Goal: Task Accomplishment & Management: Manage account settings

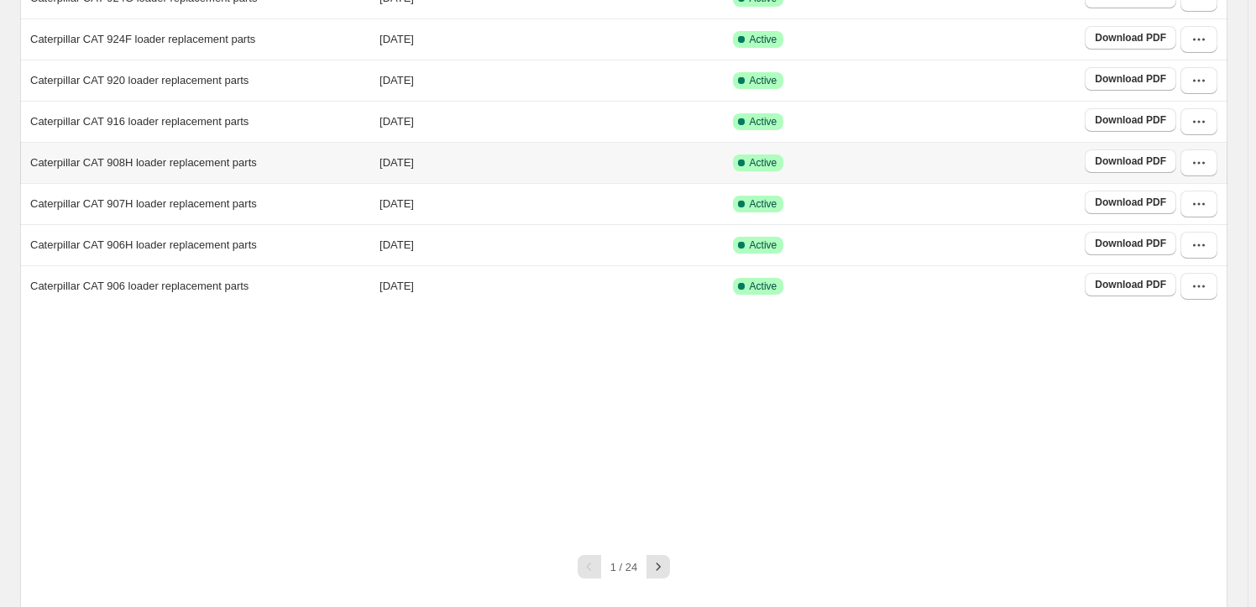
scroll to position [312, 0]
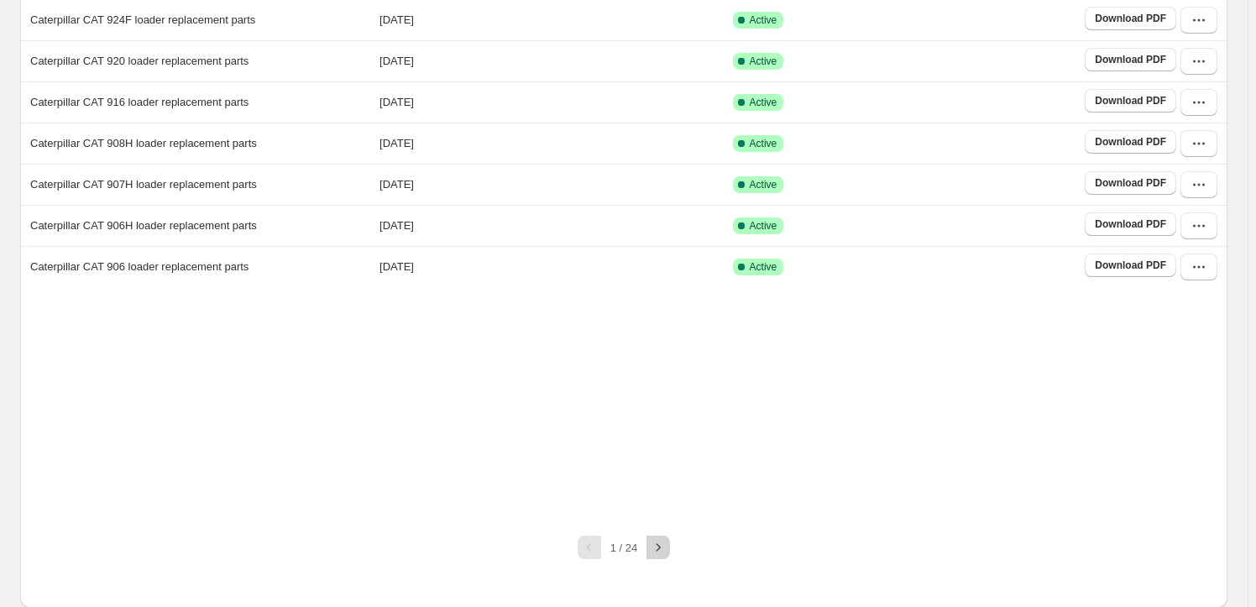
click at [660, 537] on button "button" at bounding box center [658, 548] width 24 height 24
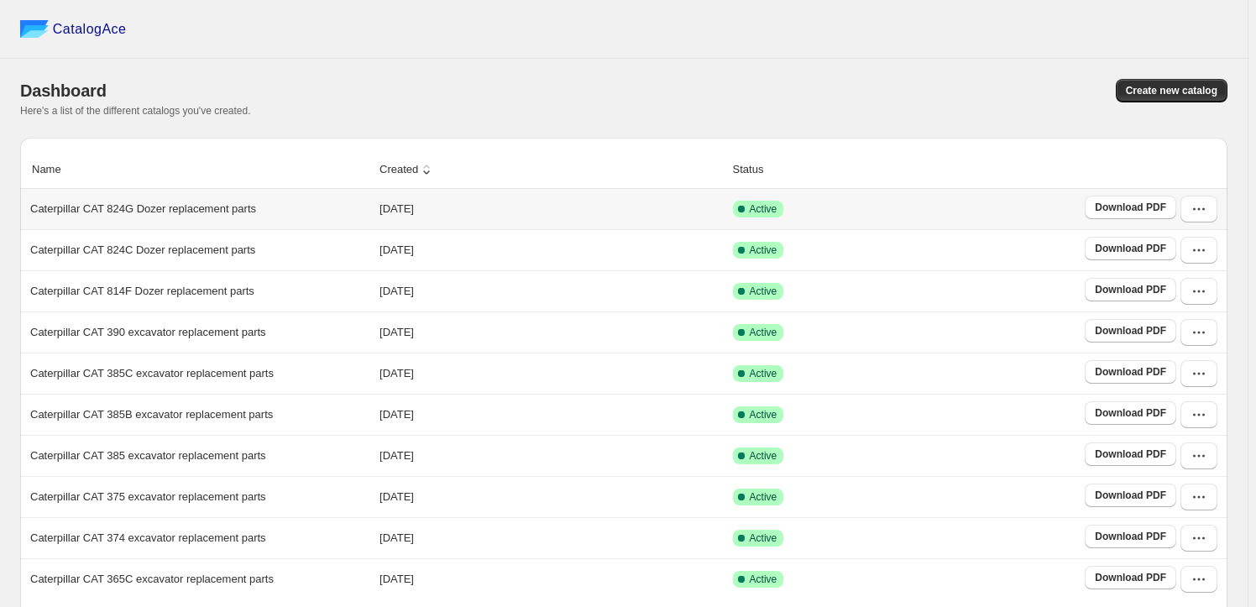
scroll to position [76, 0]
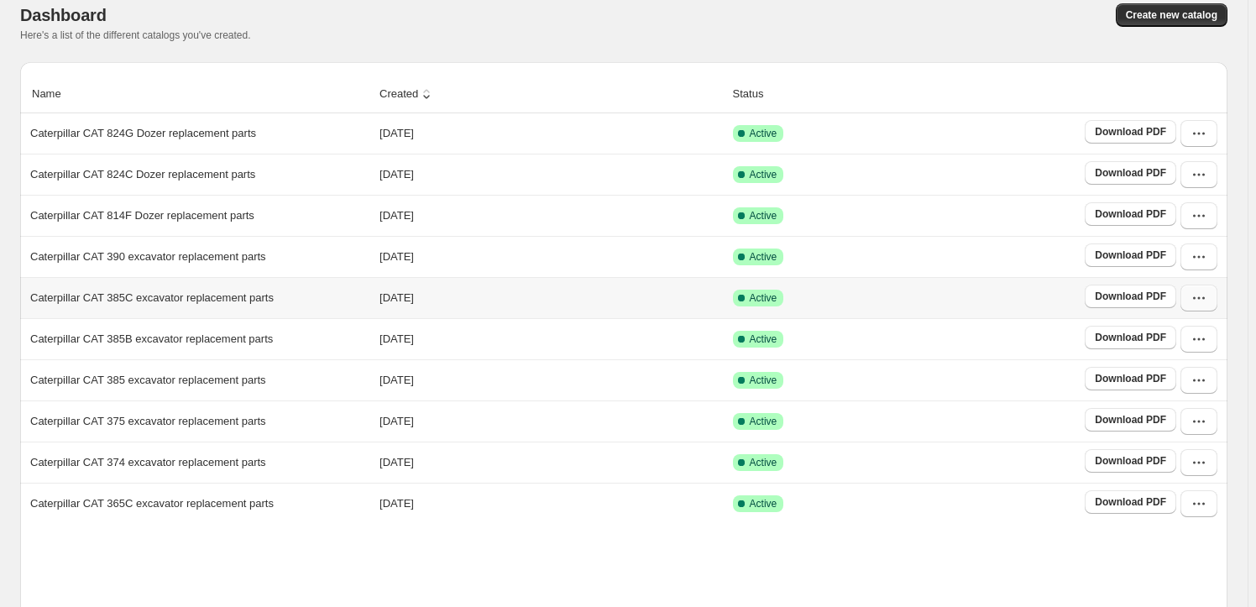
click at [1217, 295] on button "button" at bounding box center [1198, 298] width 37 height 27
click at [1178, 441] on span "Edit" at bounding box center [1197, 449] width 86 height 17
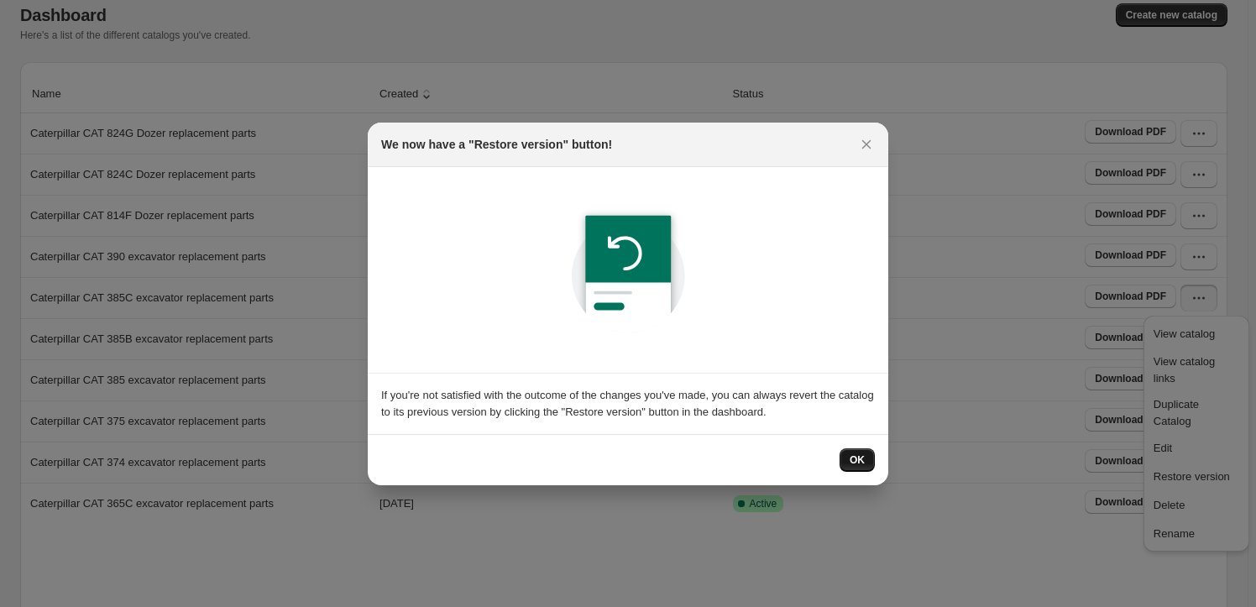
click at [861, 458] on span "OK" at bounding box center [857, 459] width 15 height 13
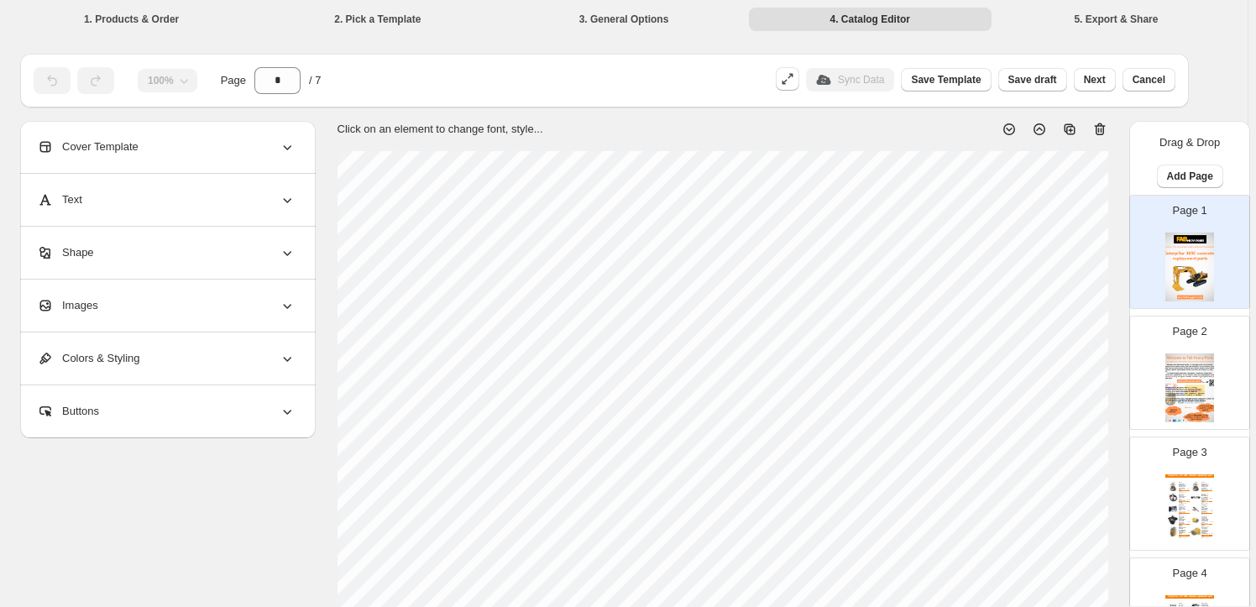
click at [146, 317] on div "Images" at bounding box center [166, 306] width 259 height 52
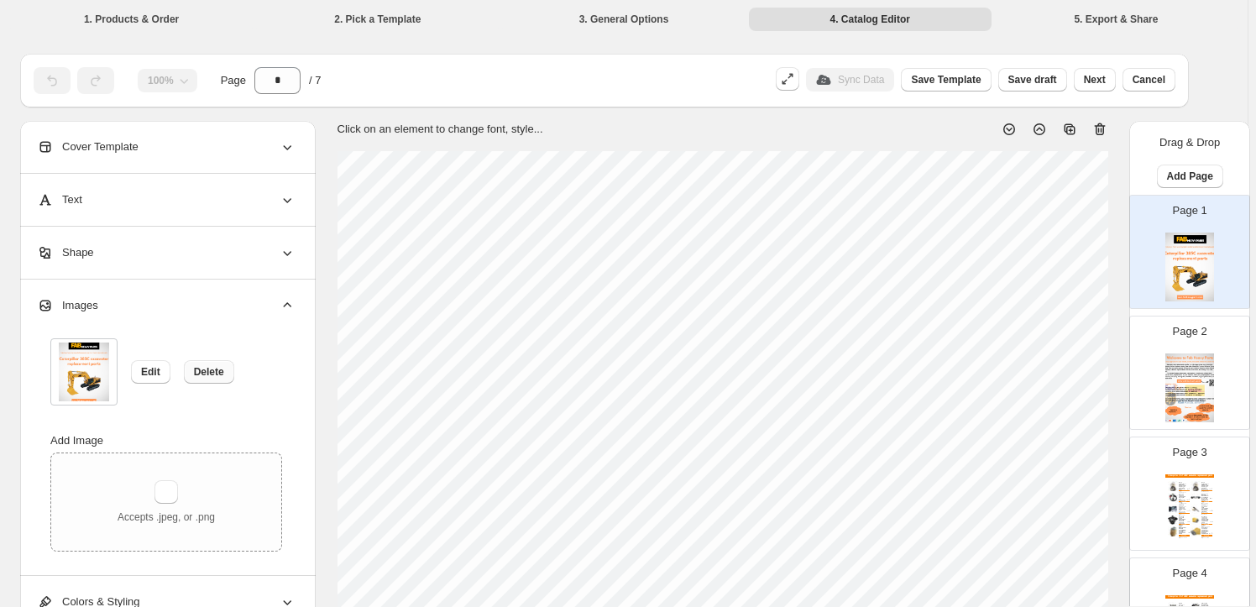
click at [208, 374] on span "Delete" at bounding box center [209, 371] width 30 height 13
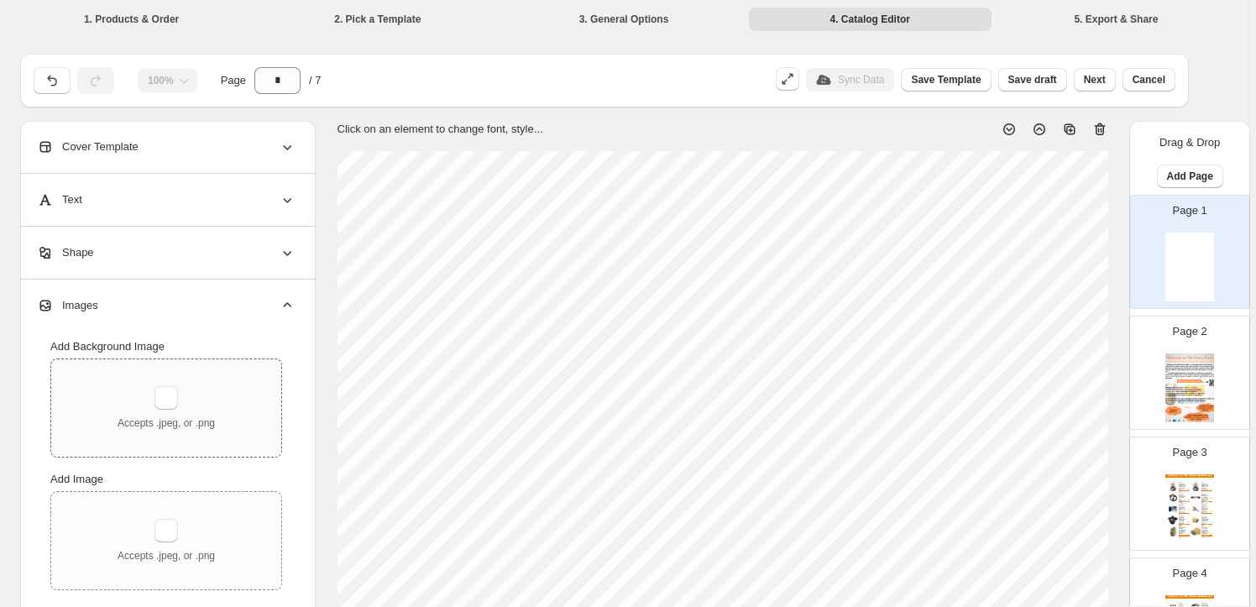
click at [183, 392] on div "Accepts .jpeg, or .png" at bounding box center [166, 408] width 97 height 44
type input "**********"
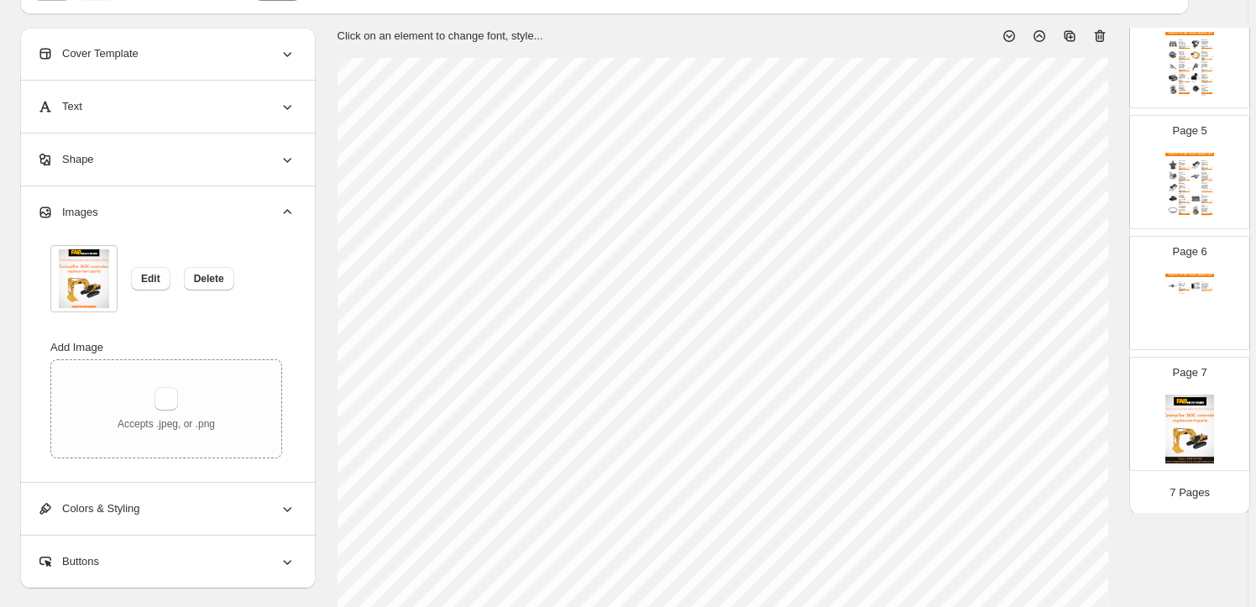
scroll to position [152, 0]
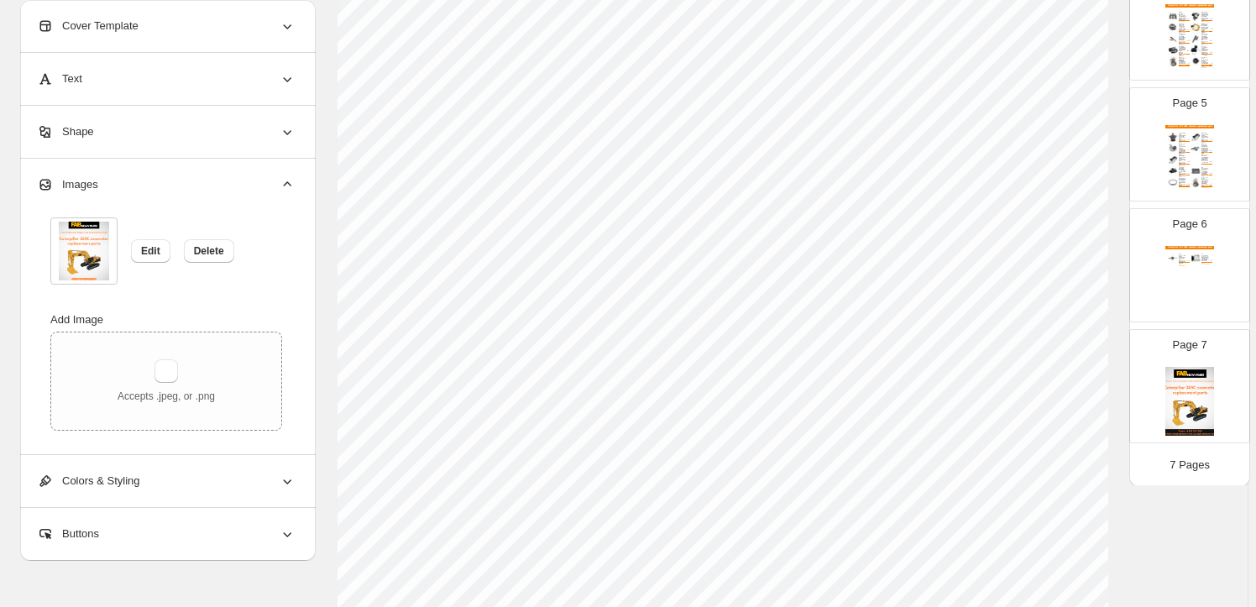
click at [1197, 425] on img at bounding box center [1189, 401] width 49 height 69
type input "*"
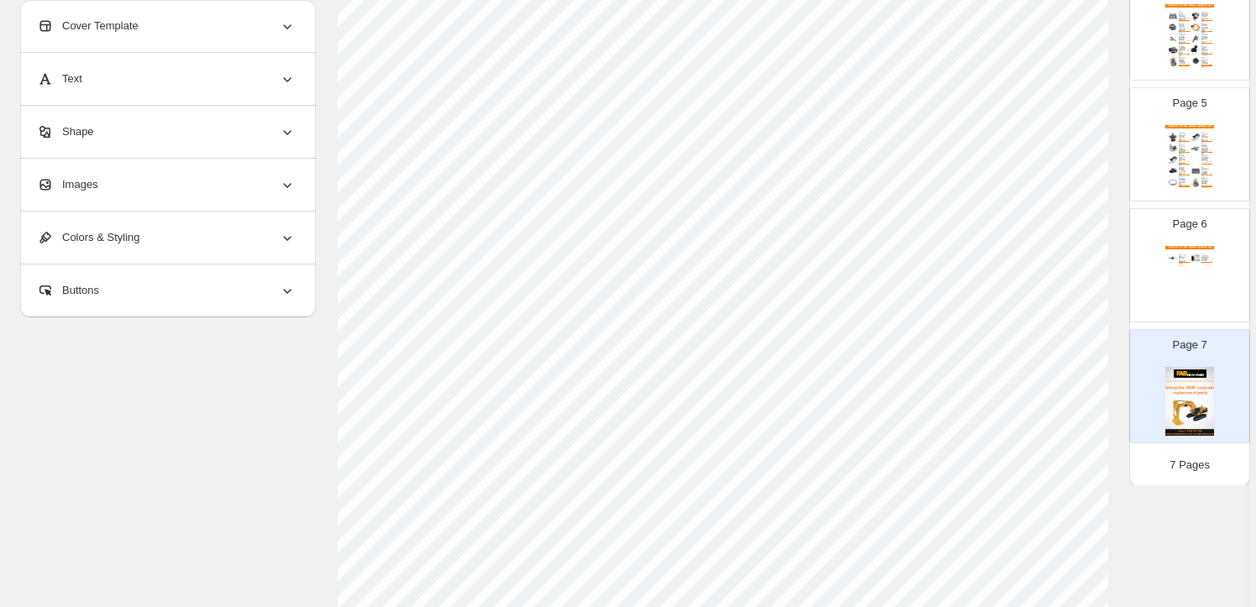
click at [207, 184] on div "Images" at bounding box center [166, 185] width 259 height 52
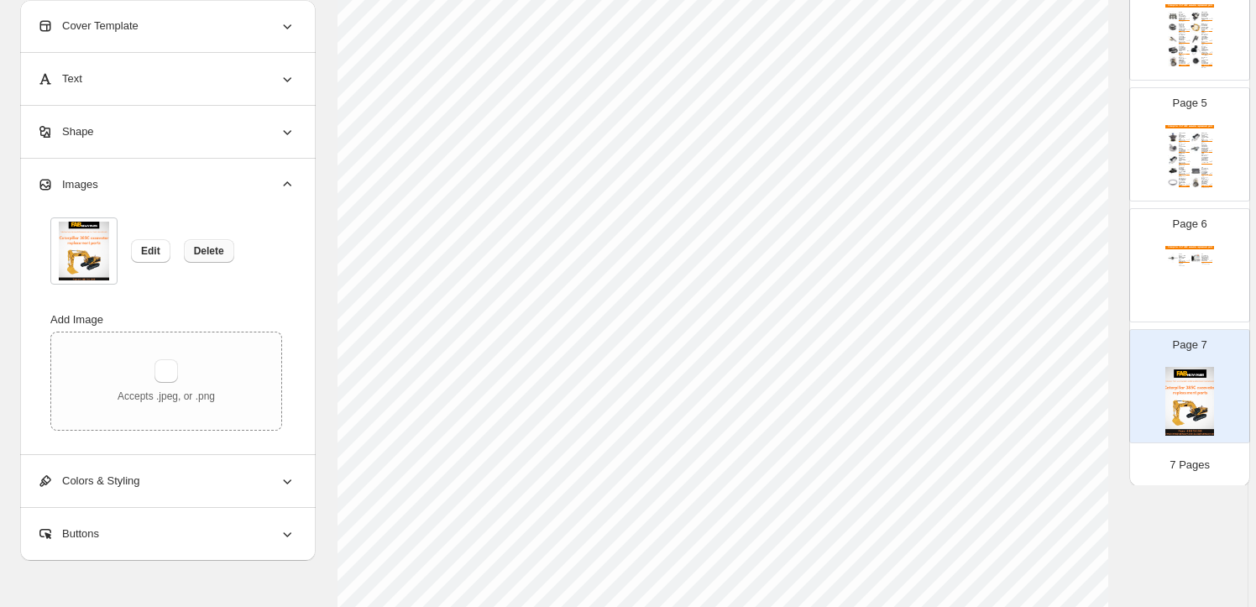
click at [227, 249] on button "Delete" at bounding box center [209, 251] width 50 height 24
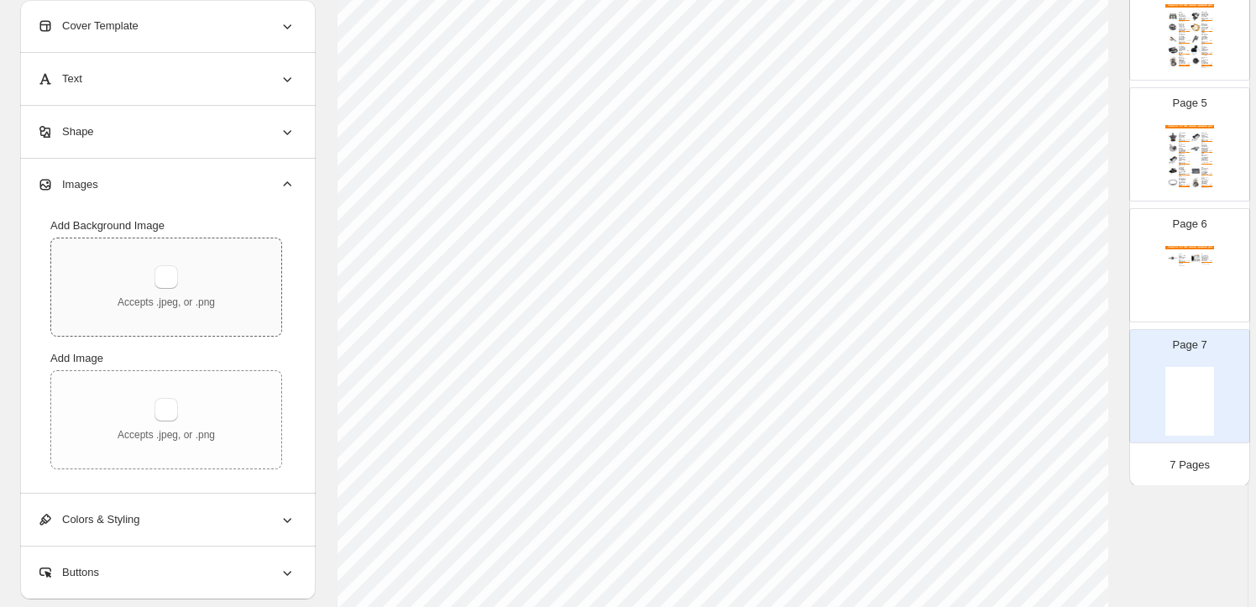
click at [196, 291] on div "Accepts .jpeg, or .png" at bounding box center [166, 287] width 97 height 44
type input "**********"
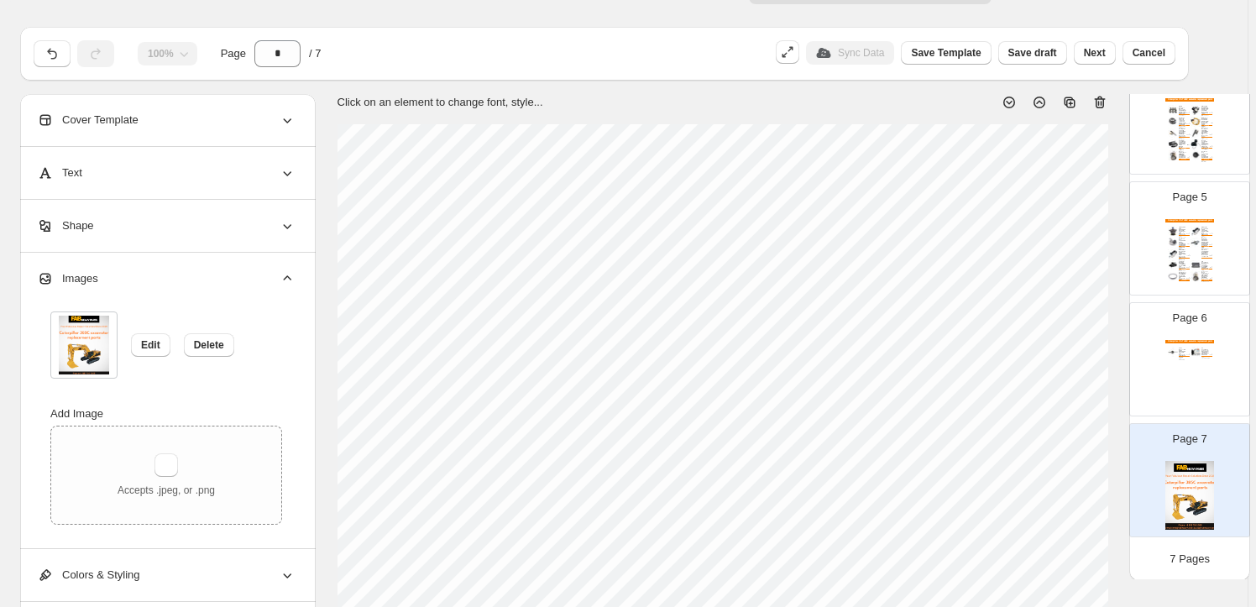
scroll to position [0, 0]
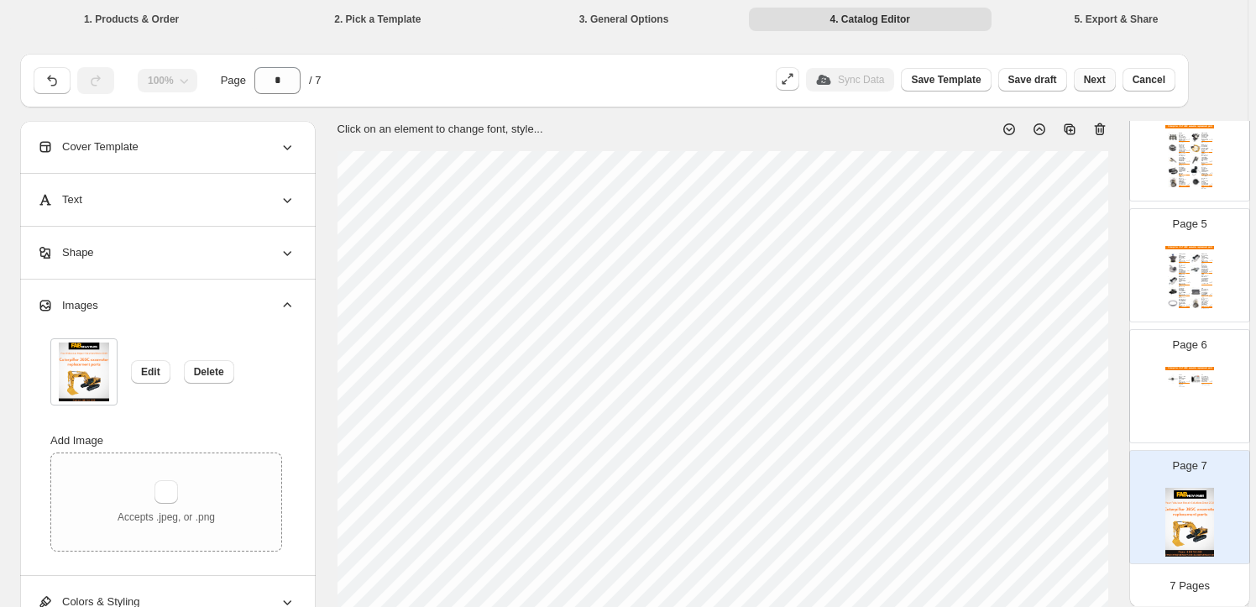
click at [1106, 80] on span "Next" at bounding box center [1095, 79] width 22 height 13
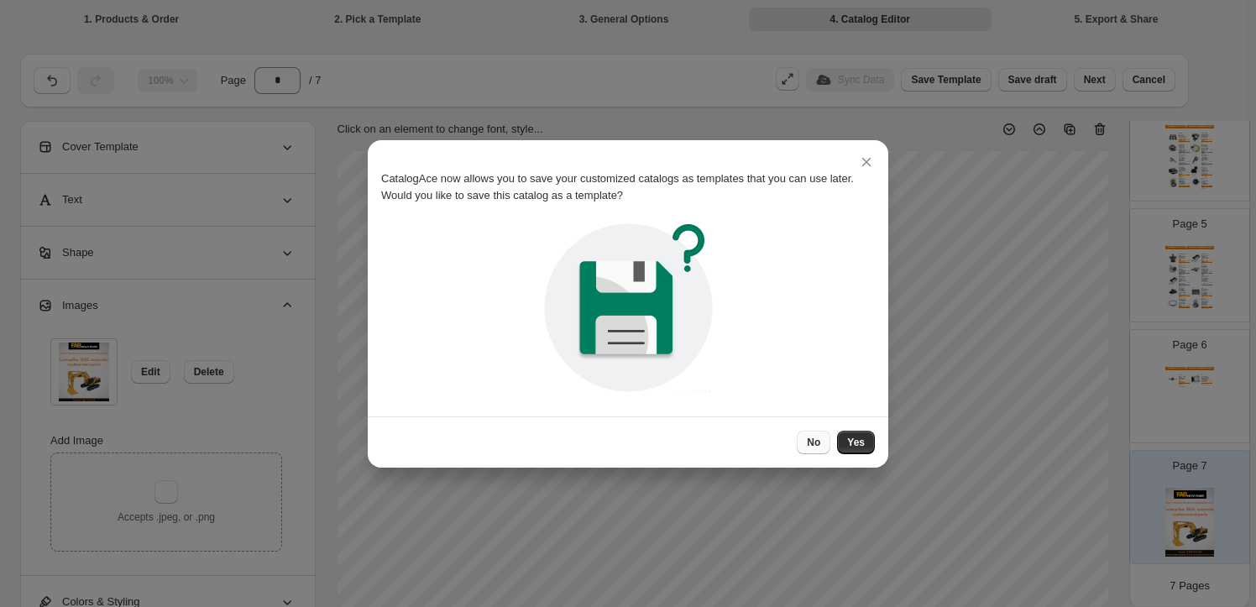
click at [825, 443] on button "No" at bounding box center [814, 443] width 34 height 24
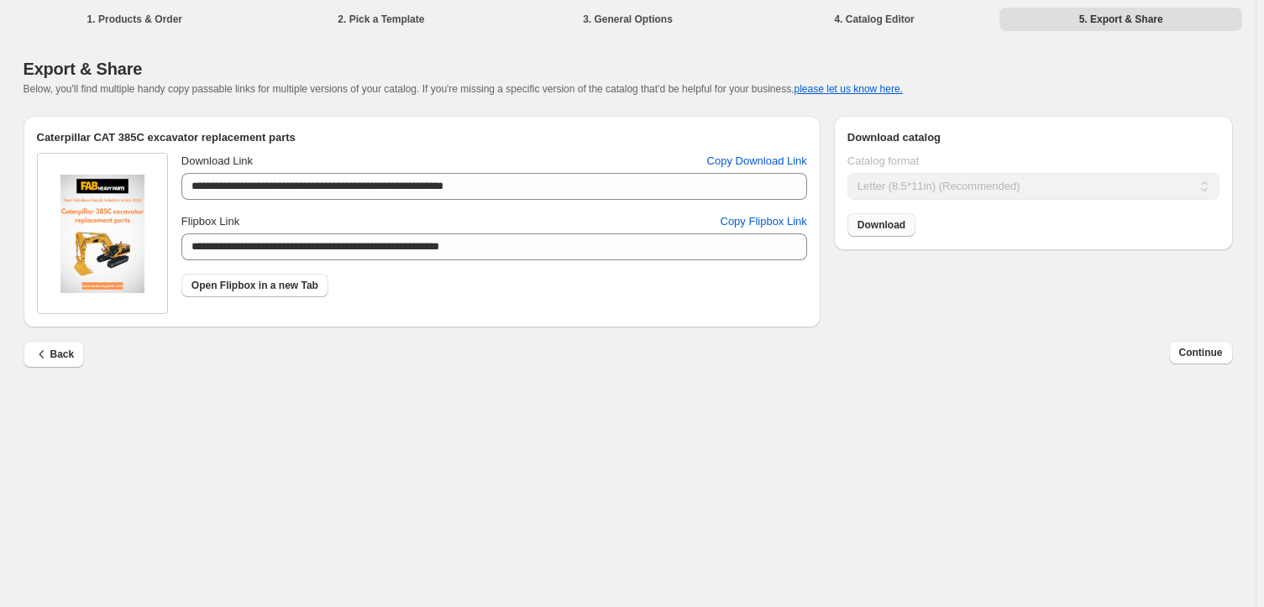
click at [885, 228] on span "Download" at bounding box center [881, 224] width 48 height 13
click at [1207, 351] on span "Continue" at bounding box center [1201, 352] width 44 height 13
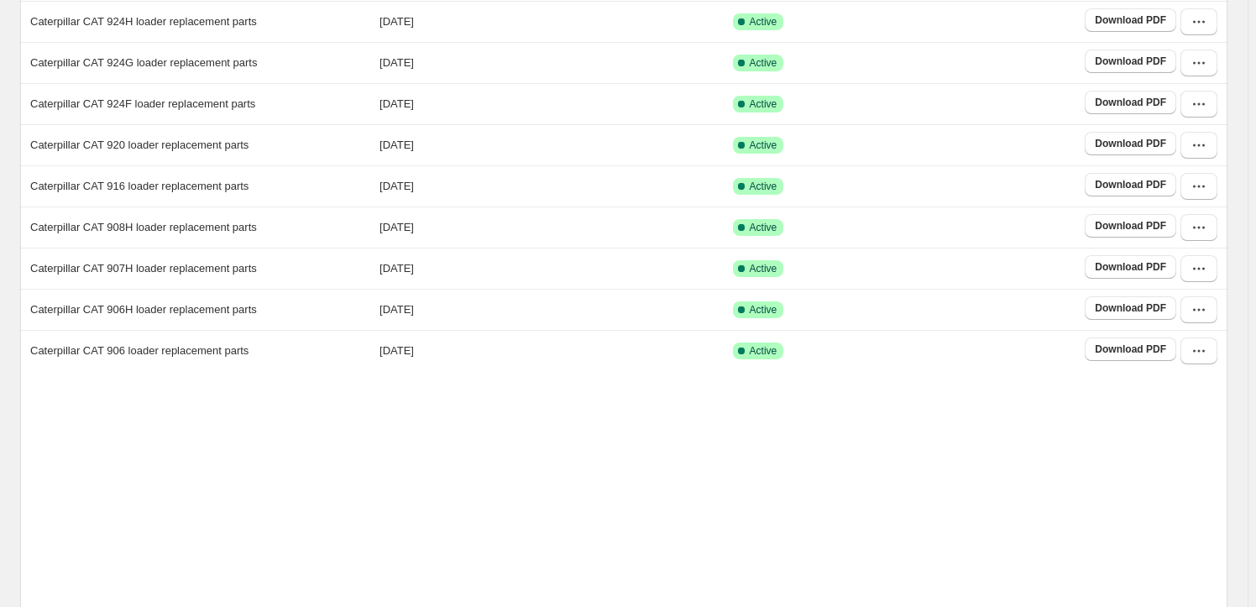
scroll to position [312, 0]
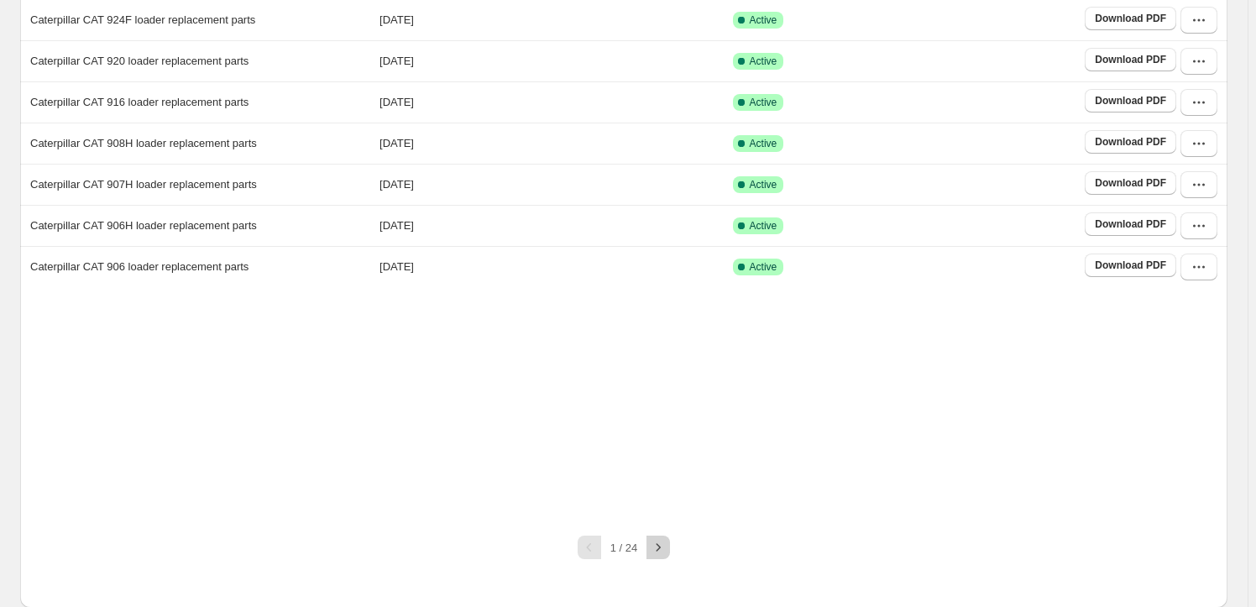
click at [659, 543] on icon "button" at bounding box center [658, 547] width 17 height 17
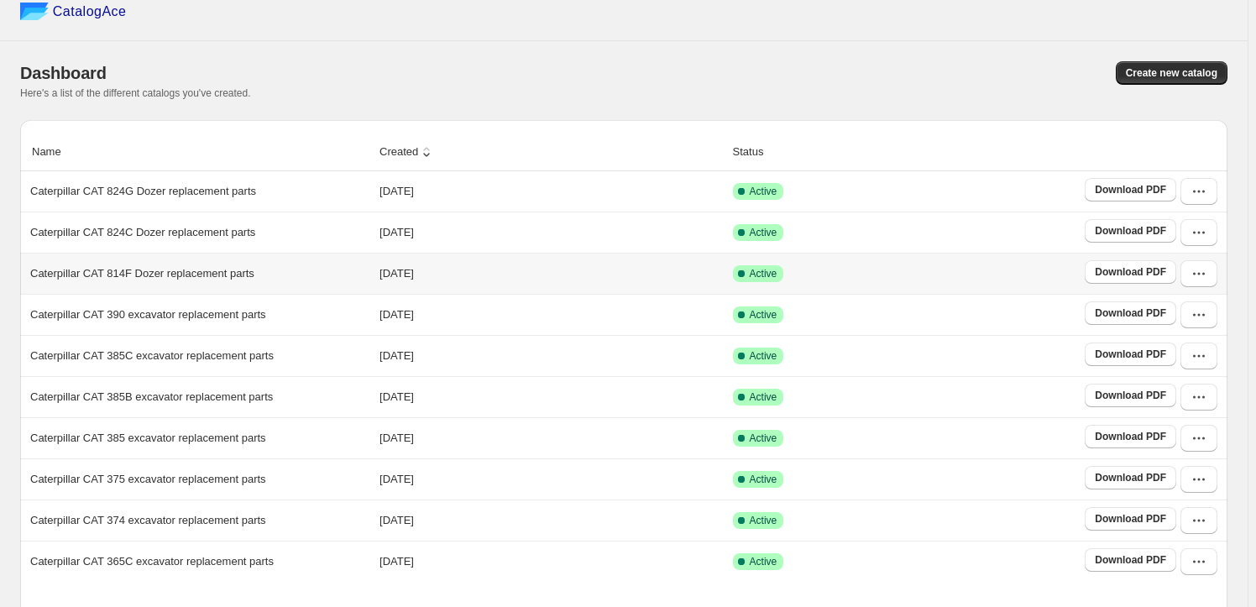
scroll to position [152, 0]
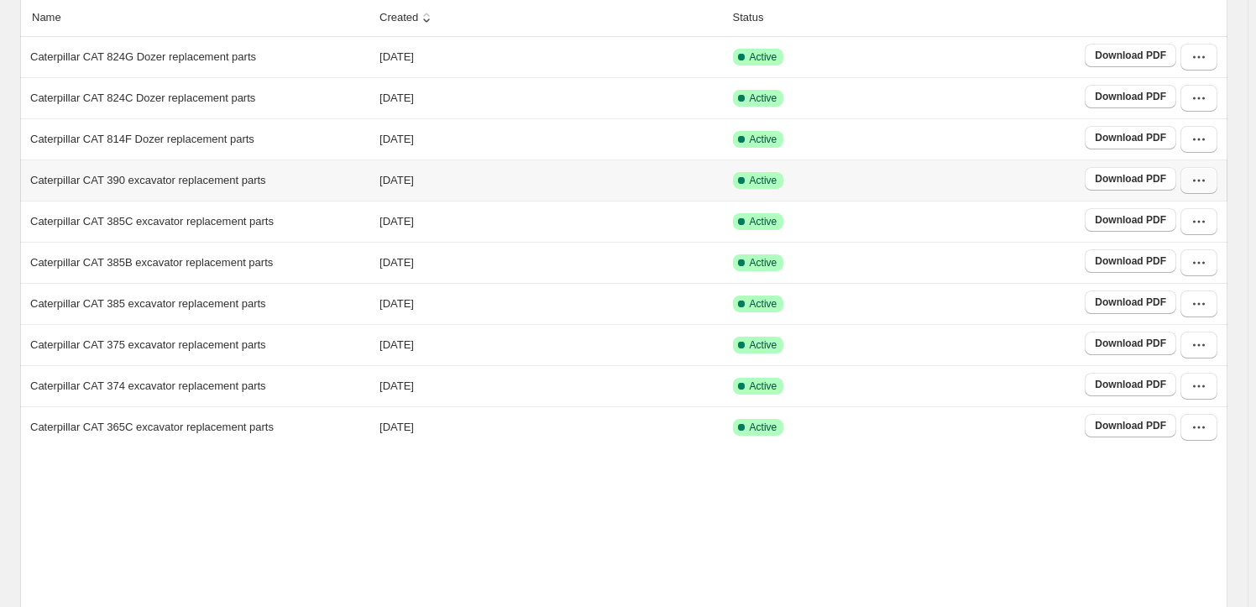
click at [1207, 178] on icon "button" at bounding box center [1199, 180] width 17 height 17
click at [1201, 323] on span "Edit" at bounding box center [1197, 331] width 86 height 17
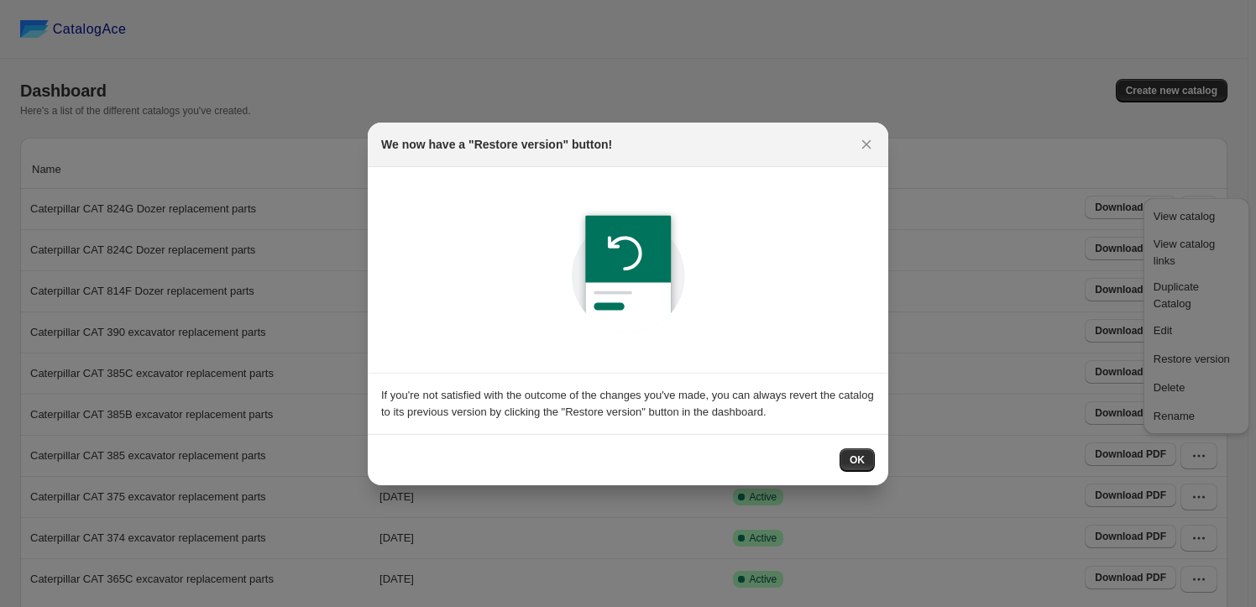
scroll to position [0, 0]
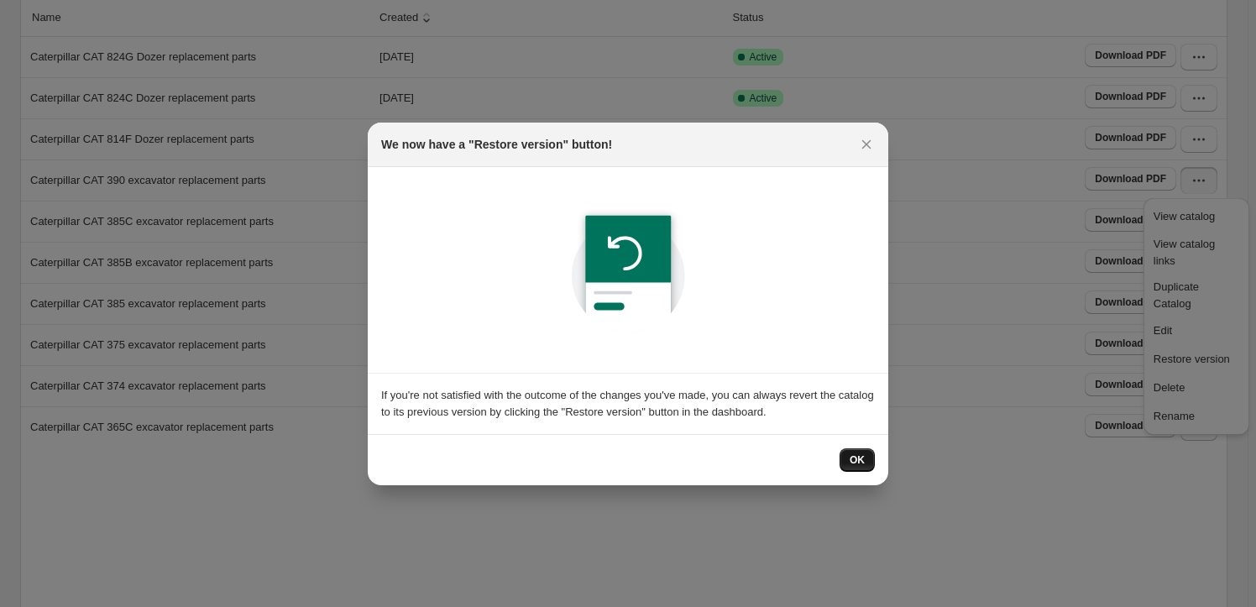
click at [868, 461] on button "OK" at bounding box center [857, 460] width 35 height 24
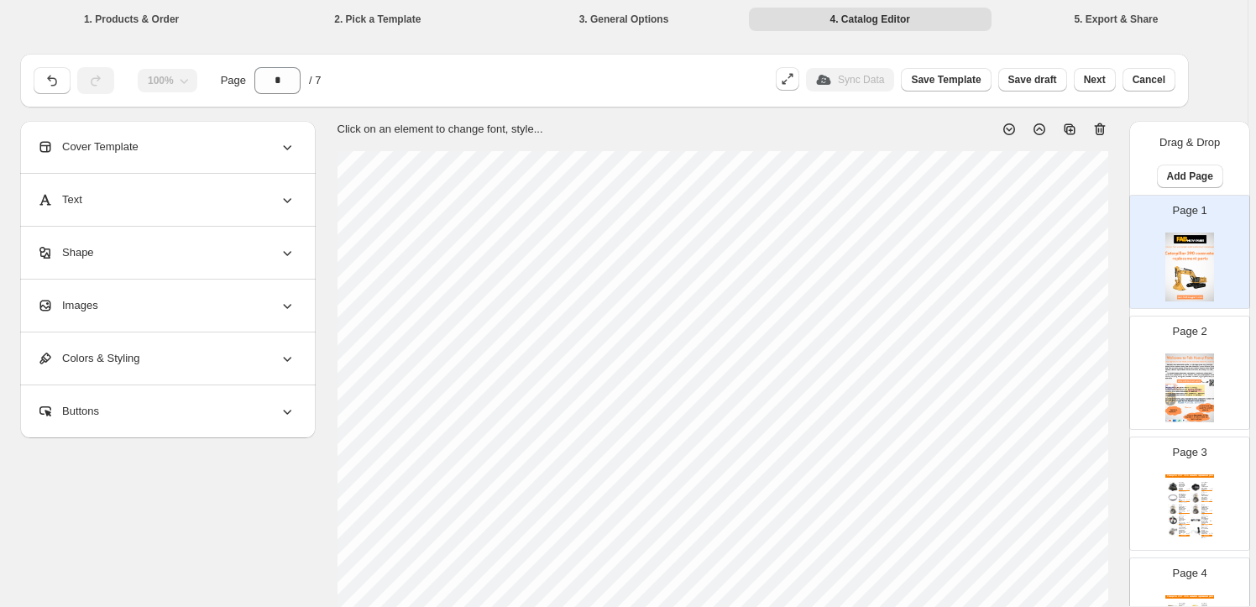
click at [193, 301] on div "Images" at bounding box center [166, 306] width 259 height 52
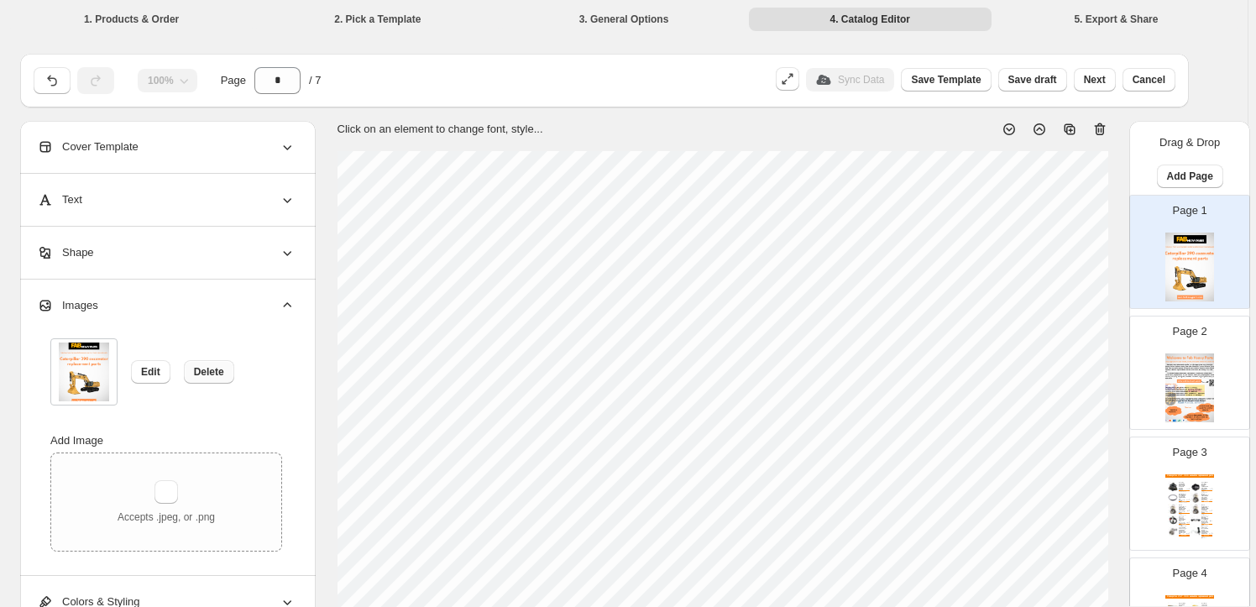
click at [231, 373] on button "Delete" at bounding box center [209, 372] width 50 height 24
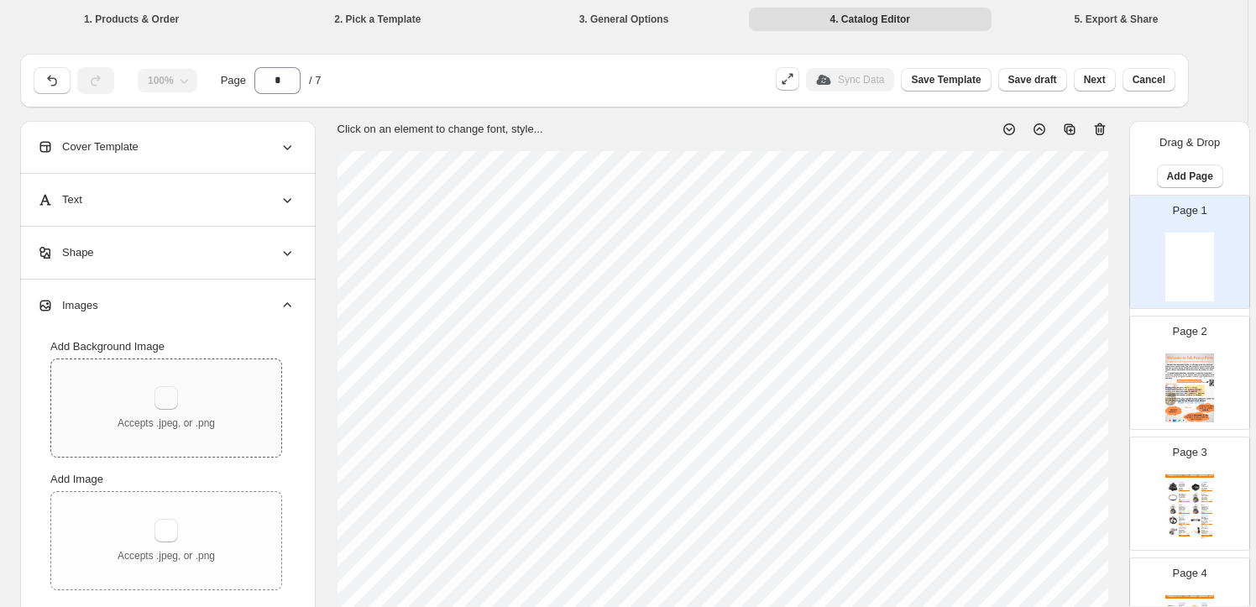
click at [161, 388] on button "button" at bounding box center [166, 398] width 24 height 24
type input "**********"
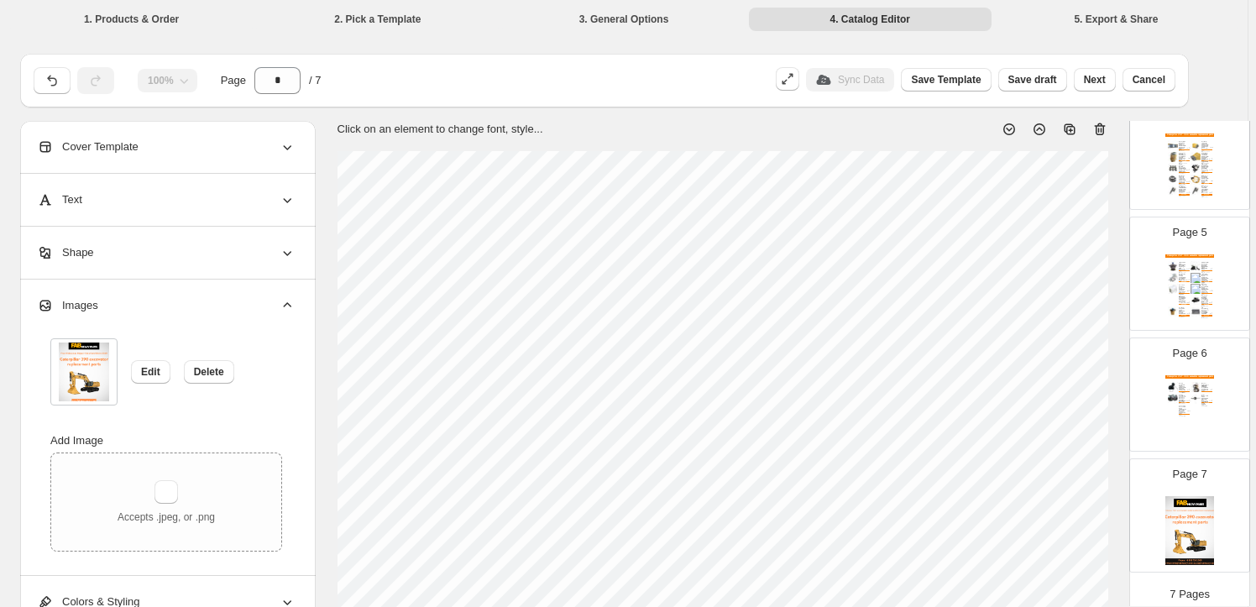
scroll to position [470, 0]
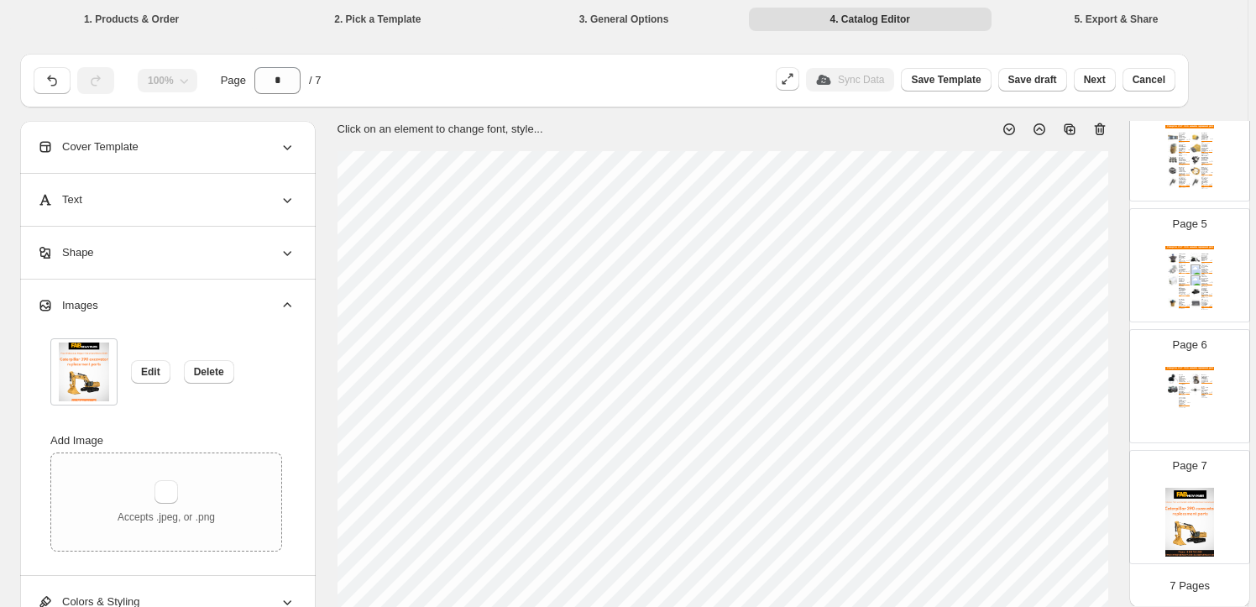
click at [1201, 510] on img at bounding box center [1189, 522] width 49 height 69
type input "*"
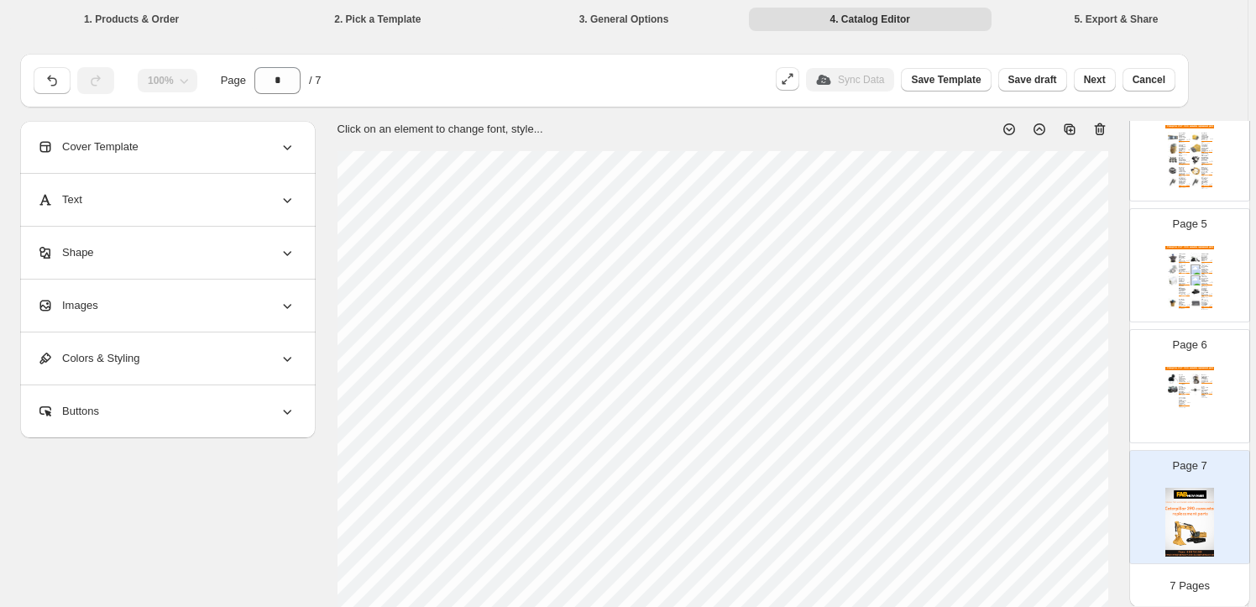
click at [160, 306] on div "Images" at bounding box center [166, 306] width 259 height 52
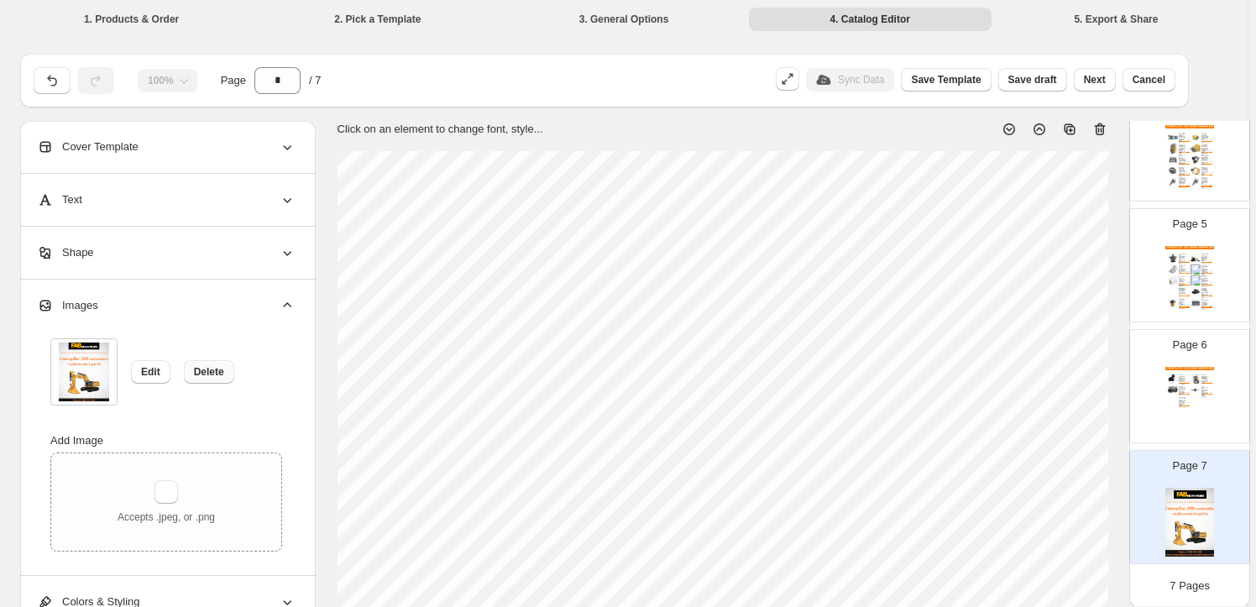
click at [212, 372] on span "Delete" at bounding box center [209, 371] width 30 height 13
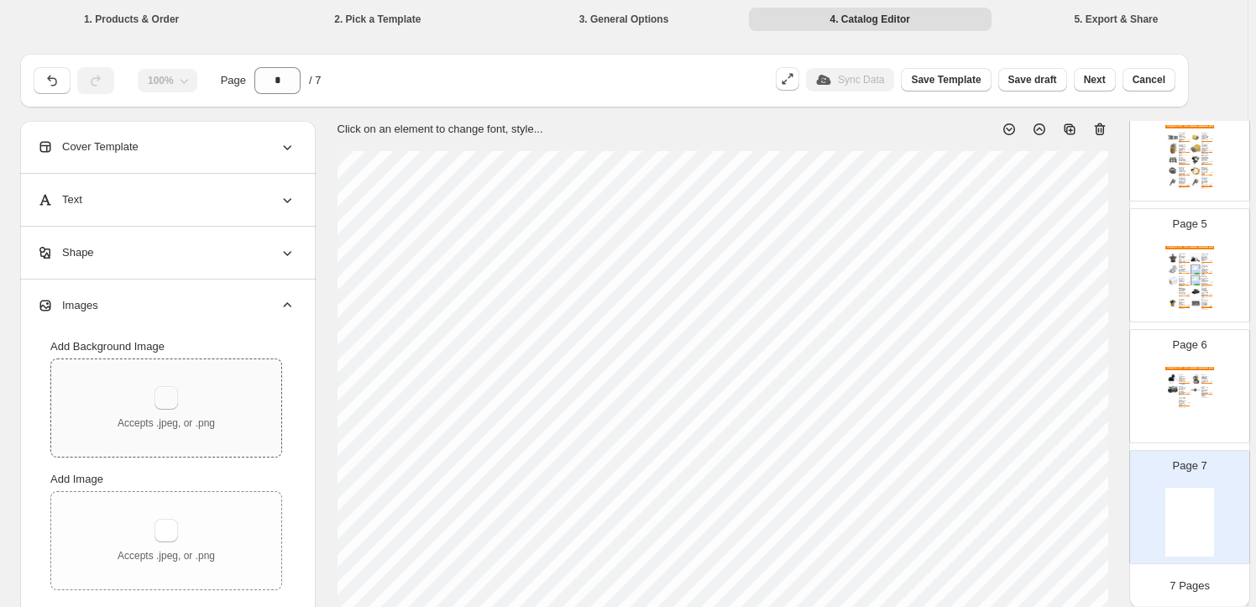
click at [165, 395] on button "button" at bounding box center [166, 398] width 24 height 24
type input "**********"
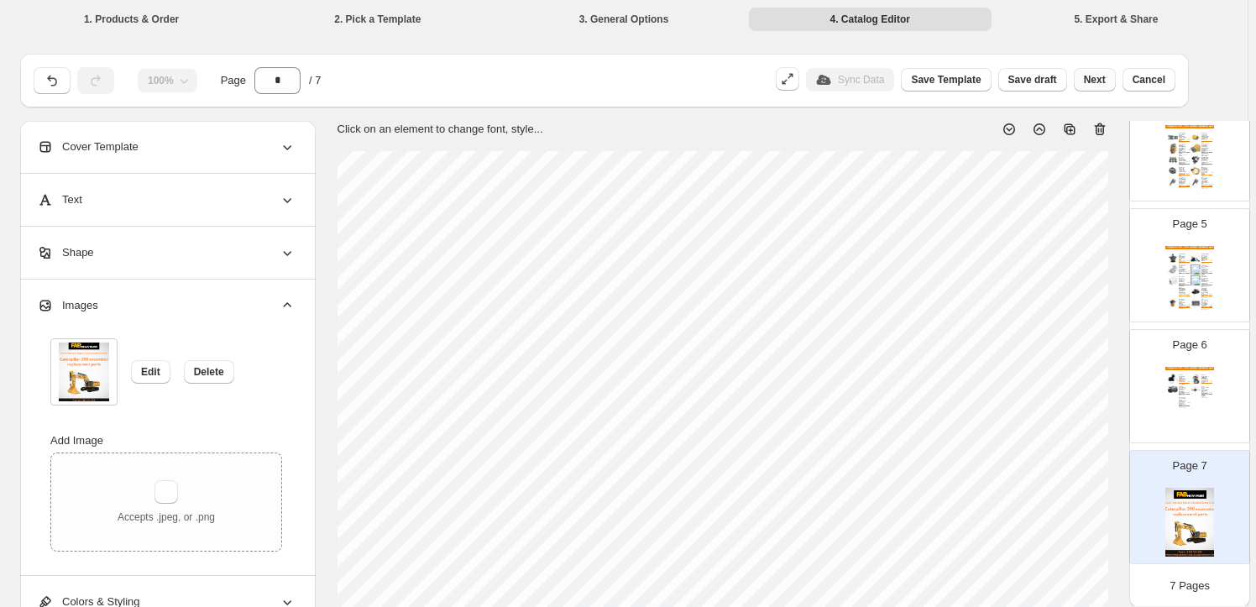
click at [1090, 76] on span "Next" at bounding box center [1095, 79] width 22 height 13
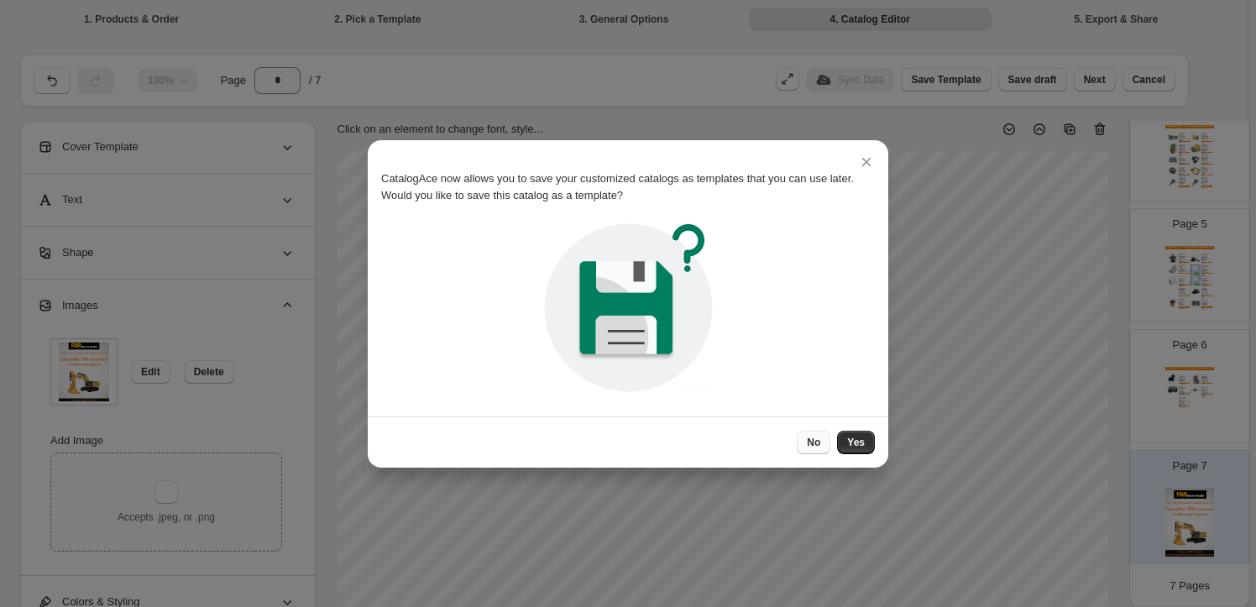
click at [820, 441] on span "No" at bounding box center [813, 442] width 13 height 13
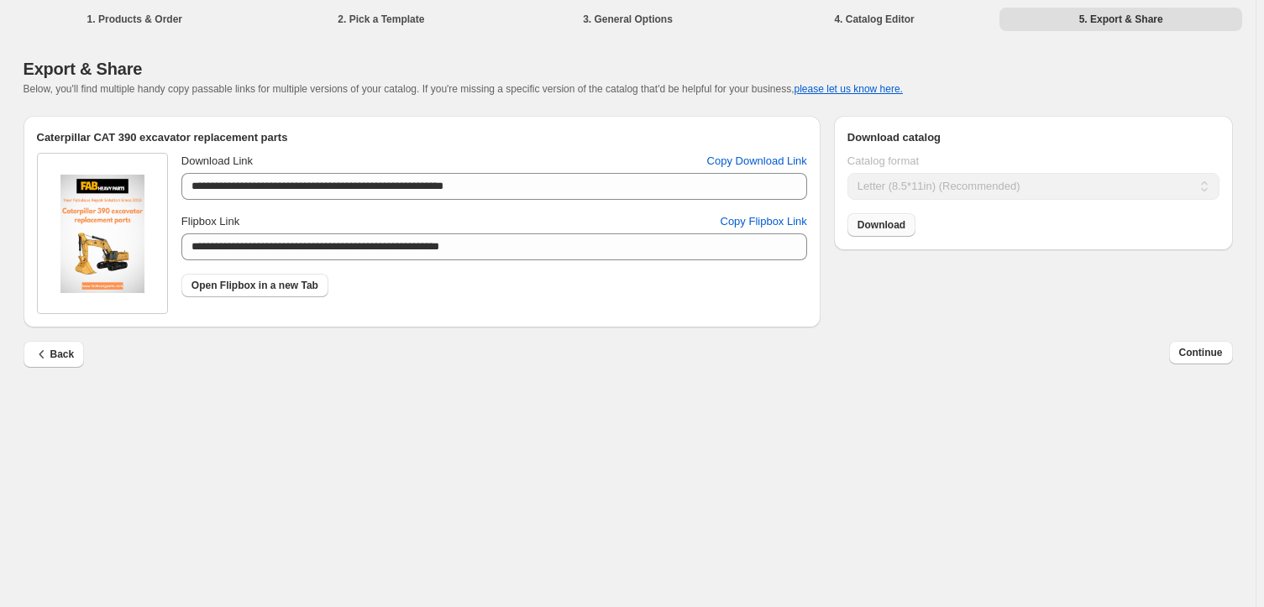
click at [890, 229] on span "Download" at bounding box center [881, 224] width 48 height 13
click at [1210, 353] on span "Continue" at bounding box center [1201, 352] width 44 height 13
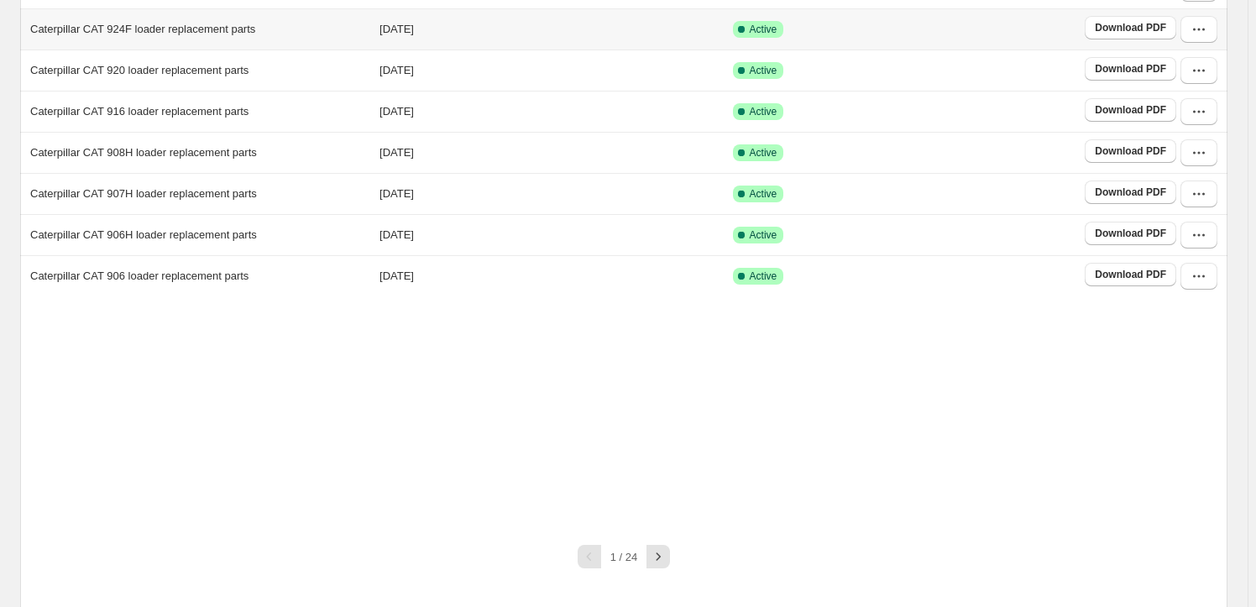
scroll to position [305, 0]
click at [670, 552] on button "button" at bounding box center [658, 555] width 24 height 24
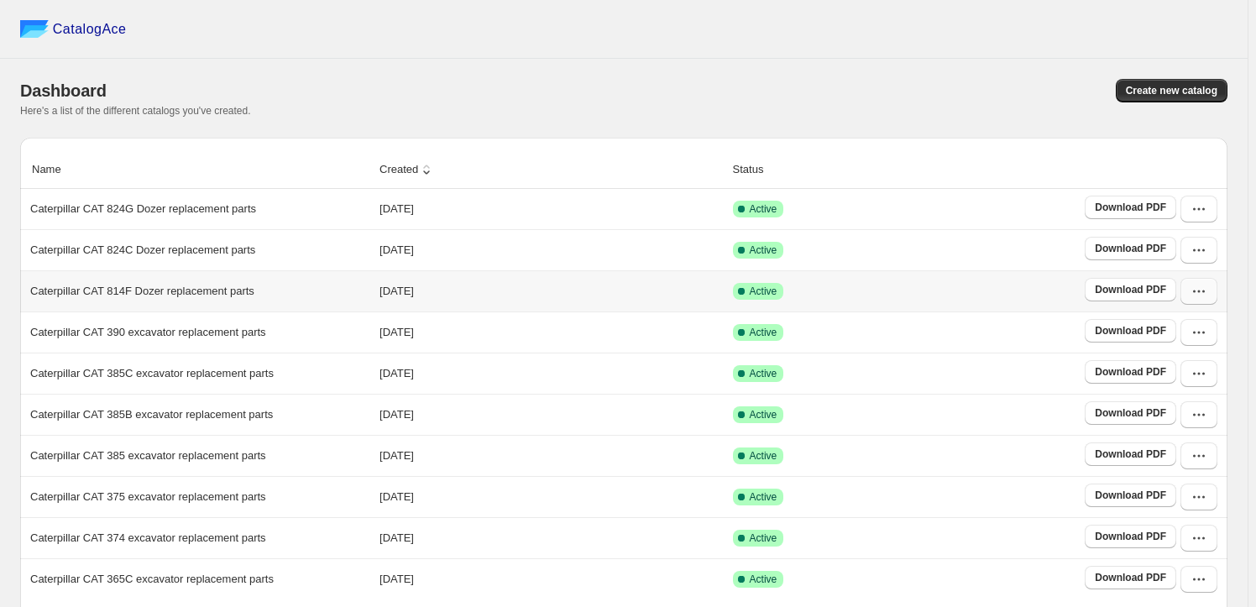
click at [1206, 296] on icon "button" at bounding box center [1199, 291] width 17 height 17
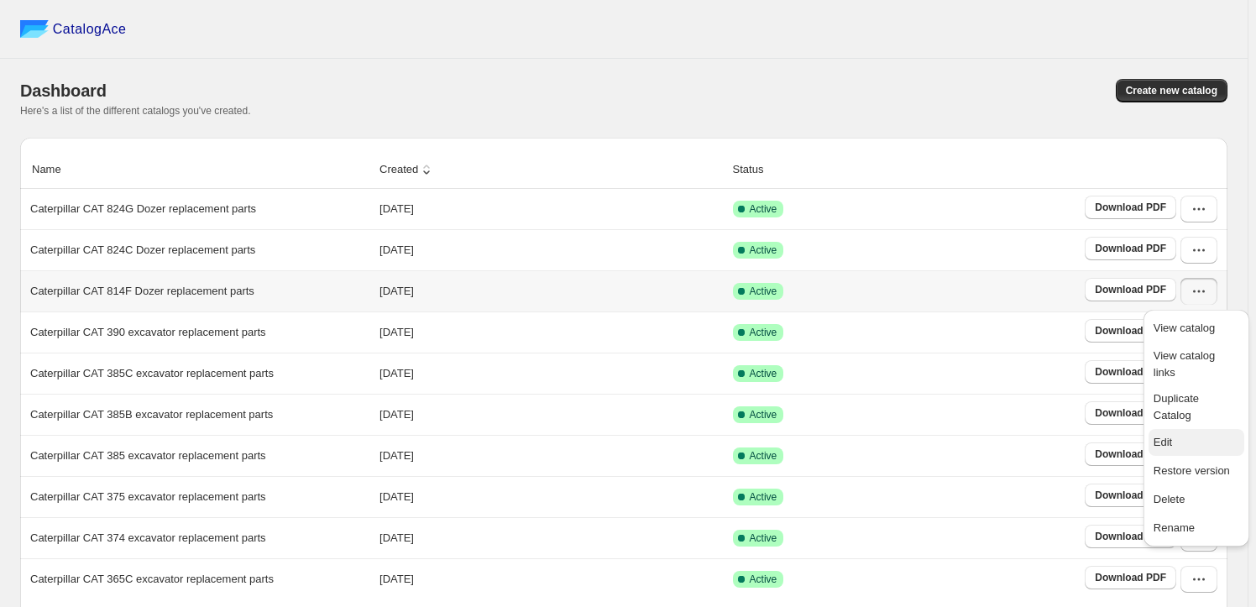
click at [1194, 434] on span "Edit" at bounding box center [1197, 442] width 86 height 17
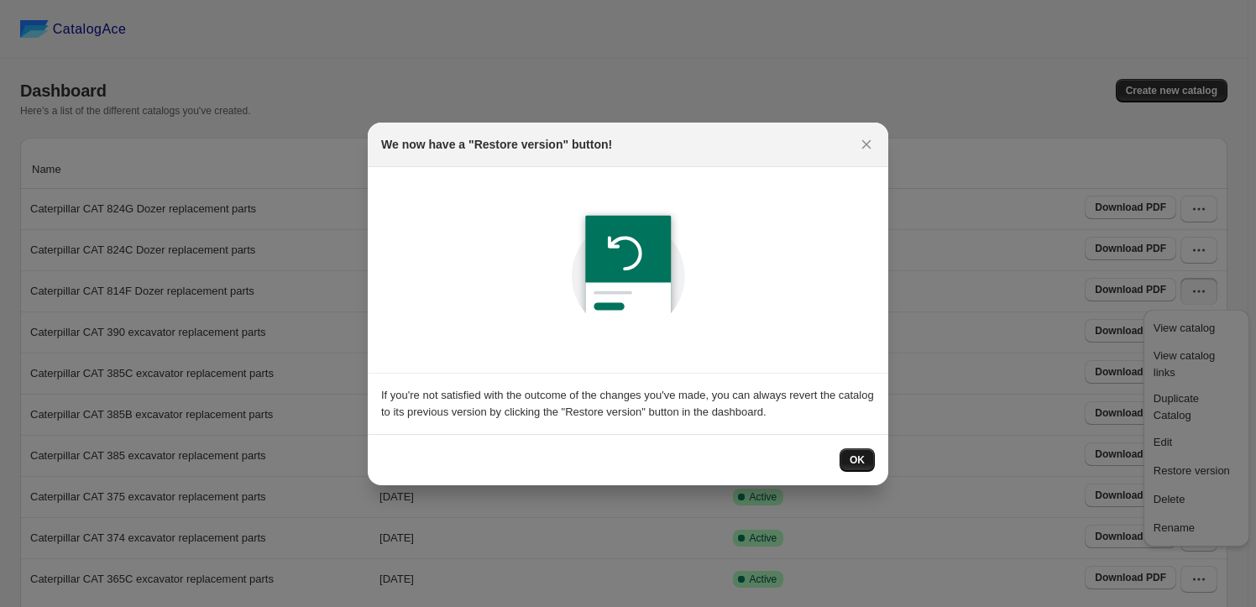
click at [864, 462] on span "OK" at bounding box center [857, 459] width 15 height 13
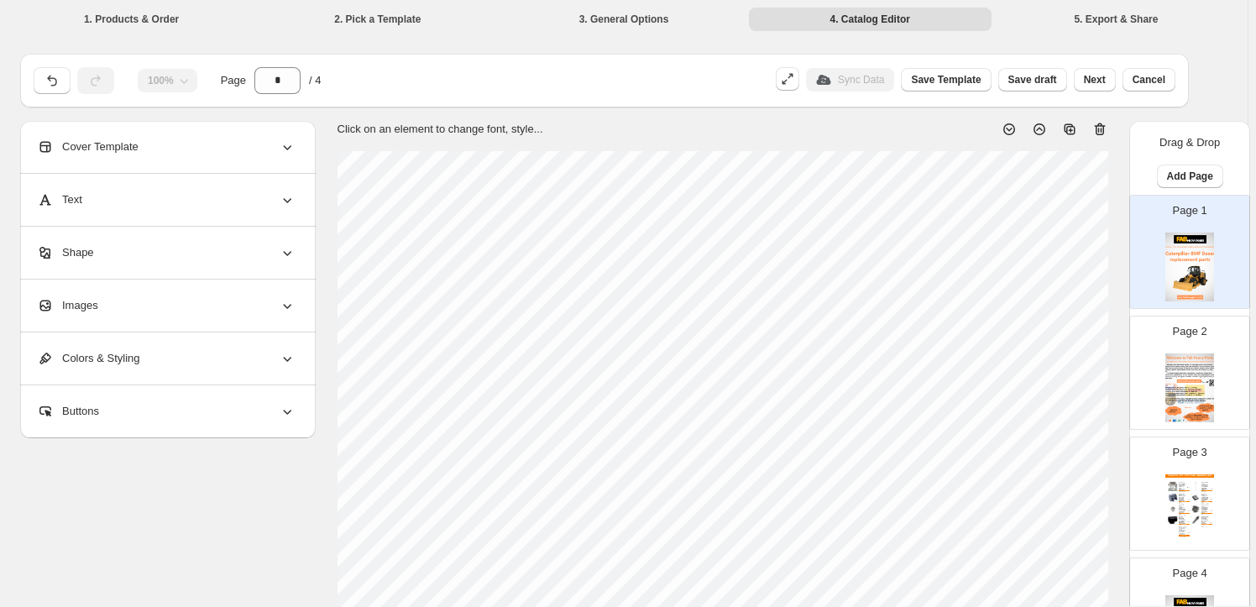
click at [207, 310] on div "Images" at bounding box center [166, 306] width 259 height 52
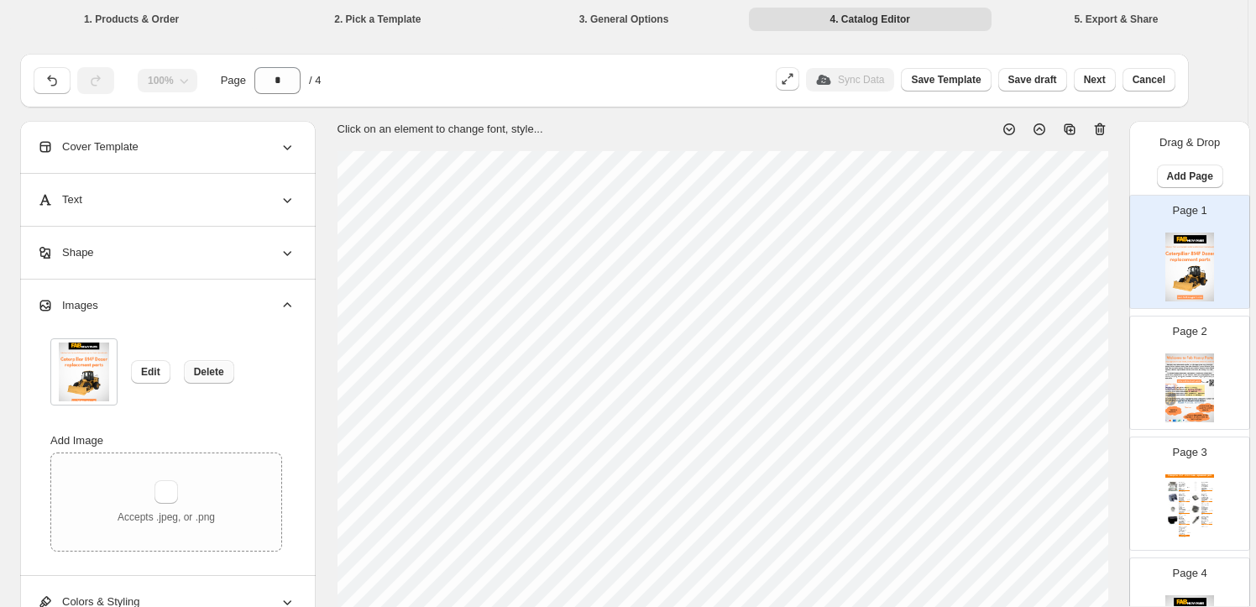
click at [210, 367] on span "Delete" at bounding box center [209, 371] width 30 height 13
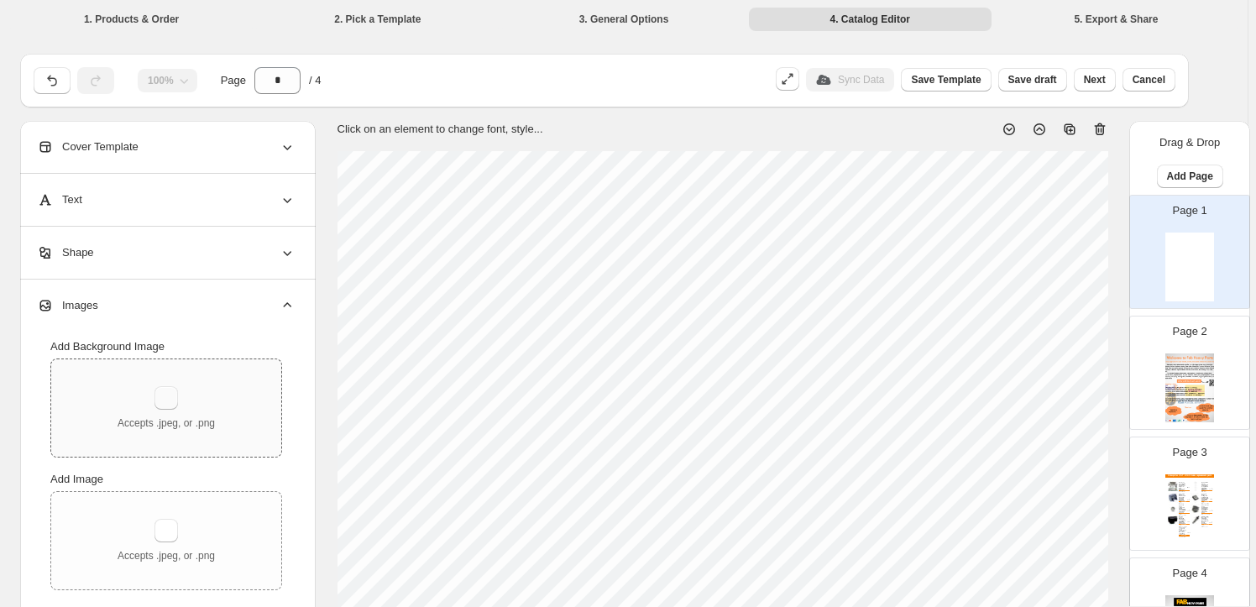
click at [165, 386] on button "button" at bounding box center [166, 398] width 24 height 24
type input "**********"
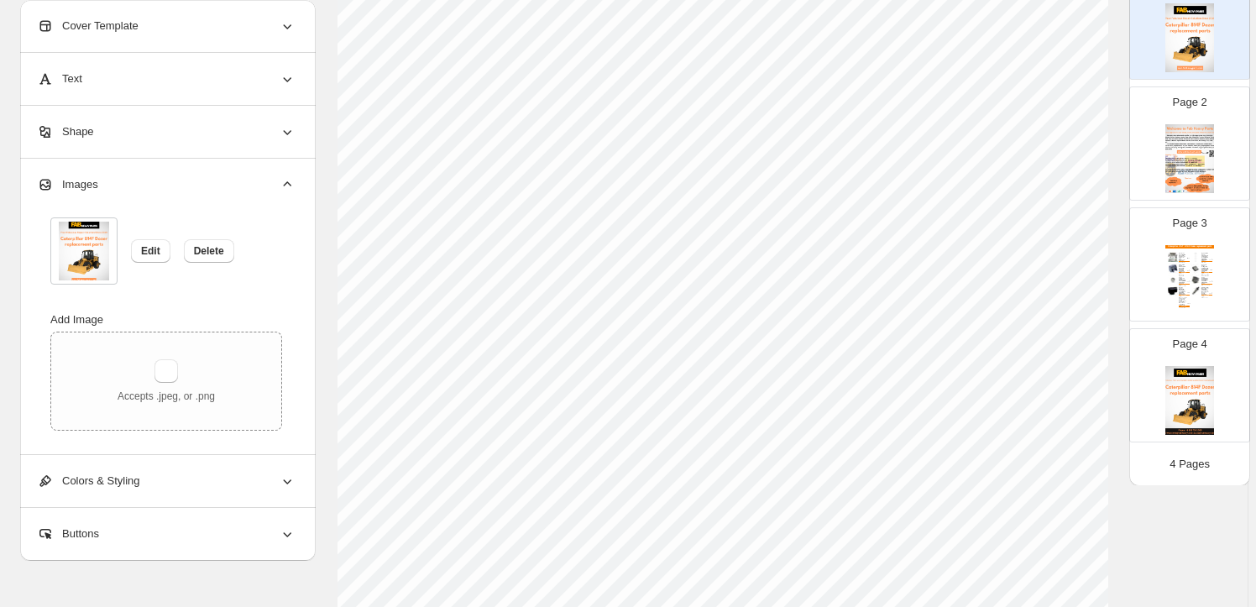
scroll to position [152, 0]
click at [1192, 400] on img at bounding box center [1189, 400] width 49 height 69
type input "*"
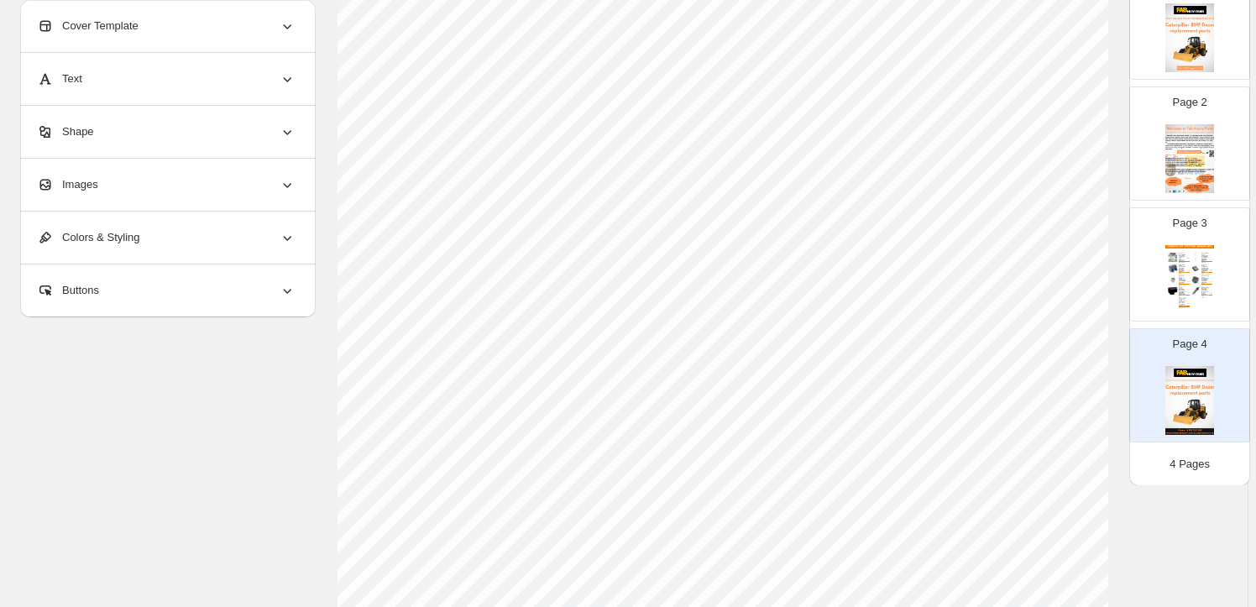
click at [183, 191] on div "Images" at bounding box center [166, 185] width 259 height 52
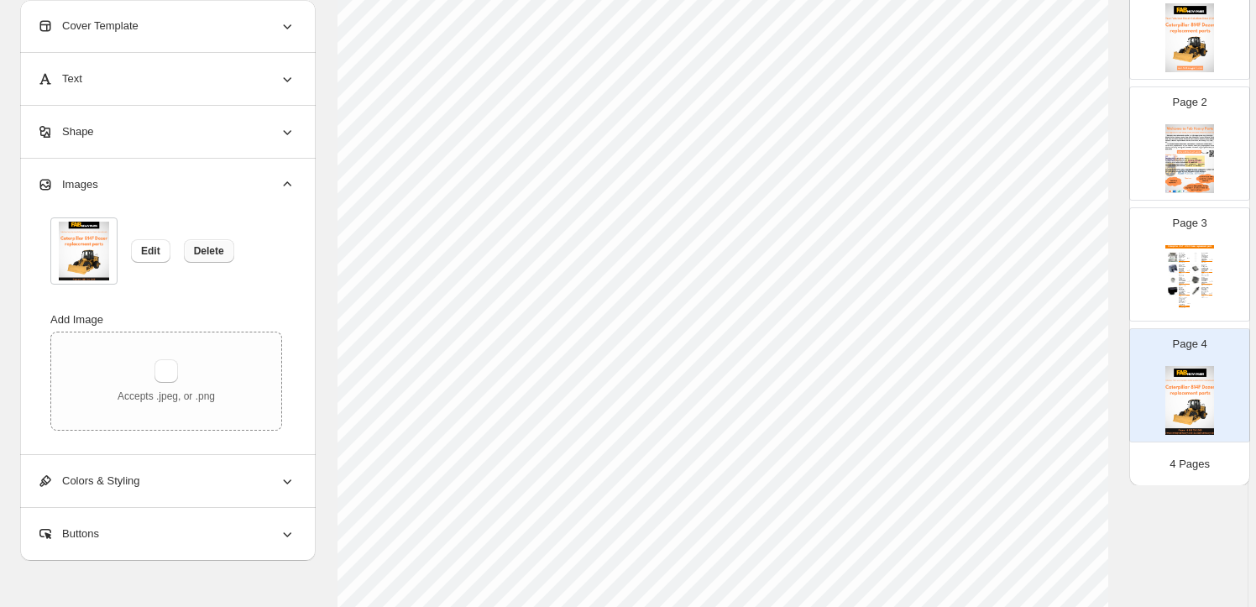
click at [221, 242] on button "Delete" at bounding box center [209, 251] width 50 height 24
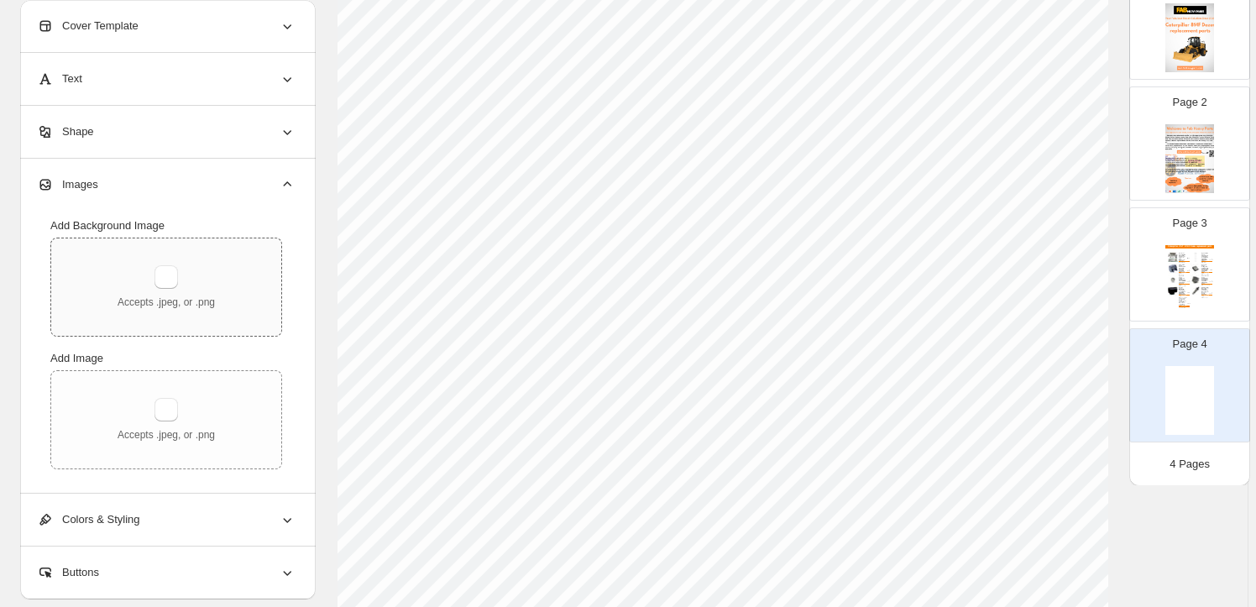
click at [185, 281] on div "Accepts .jpeg, or .png" at bounding box center [166, 287] width 97 height 44
type input "**********"
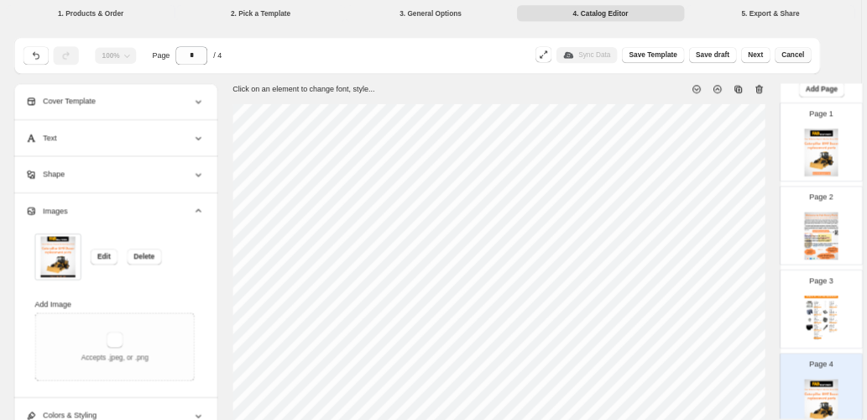
scroll to position [0, 0]
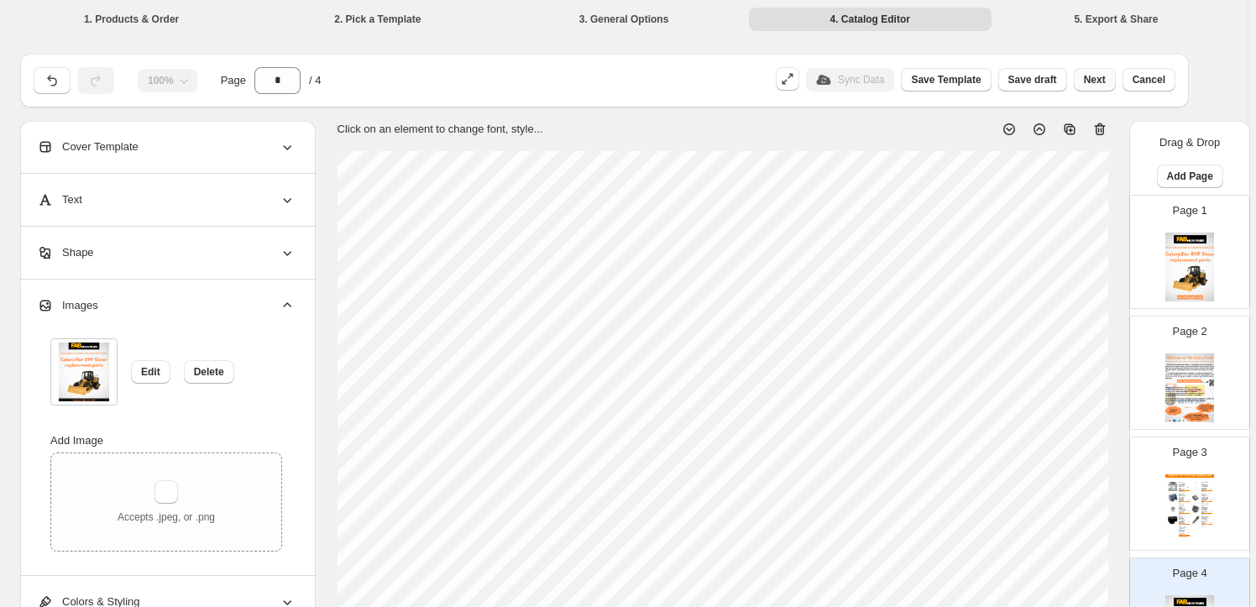
click at [1098, 75] on span "Next" at bounding box center [1095, 79] width 22 height 13
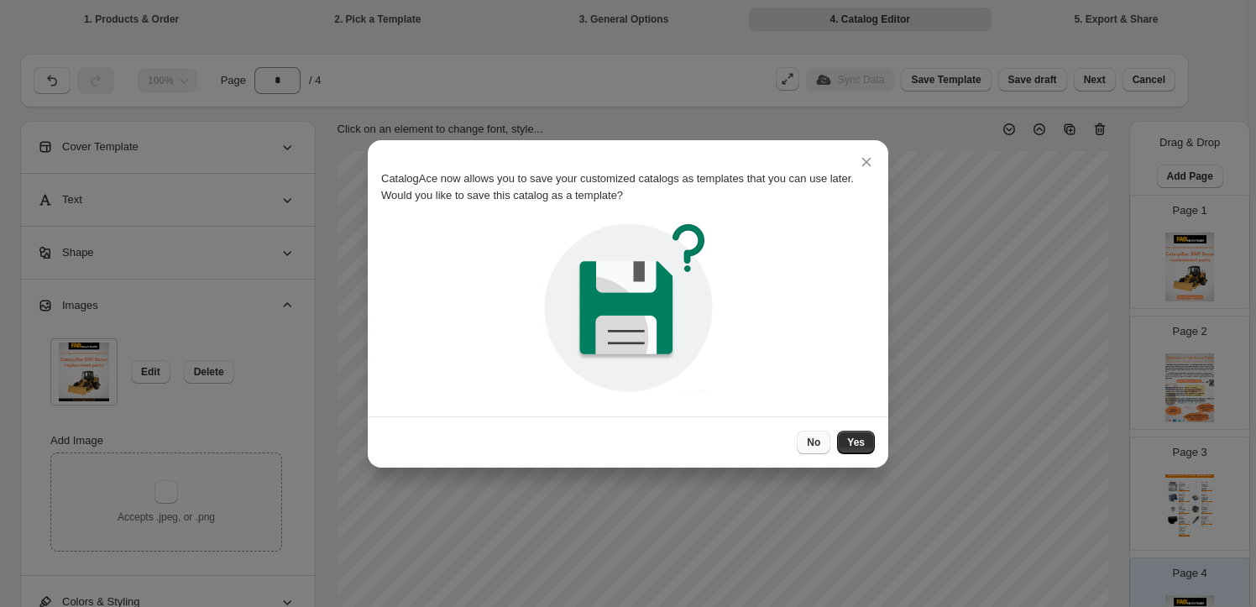
click at [820, 446] on span "No" at bounding box center [813, 442] width 13 height 13
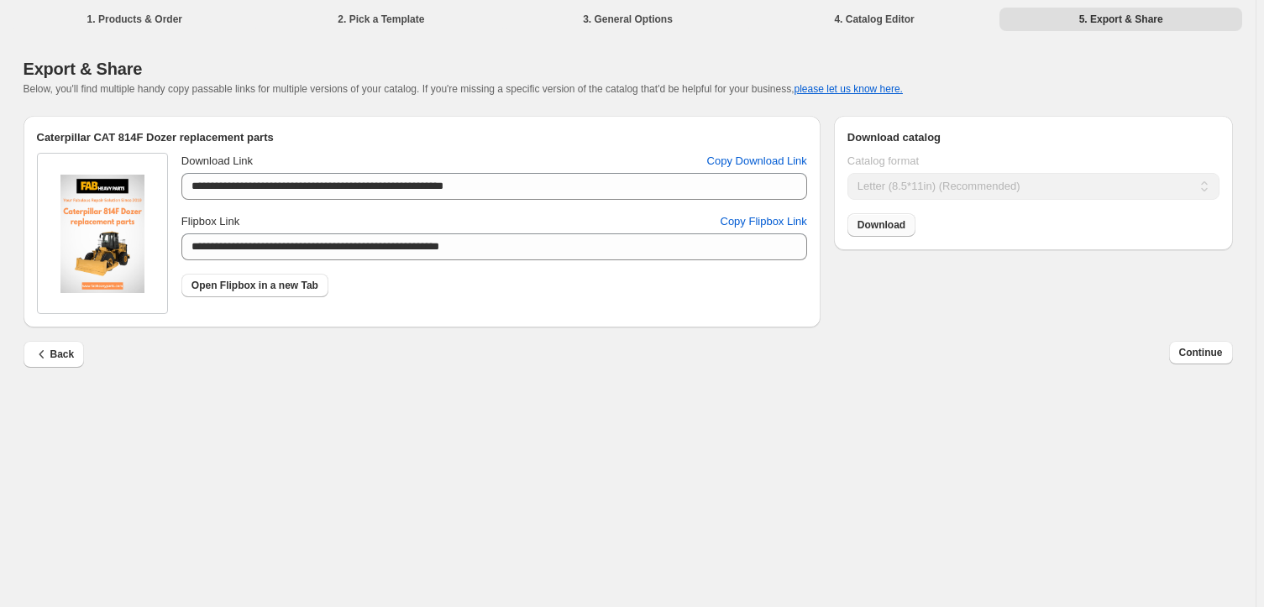
click at [872, 225] on span "Download" at bounding box center [881, 224] width 48 height 13
click at [1196, 348] on span "Continue" at bounding box center [1201, 352] width 44 height 13
